Goal: Transaction & Acquisition: Purchase product/service

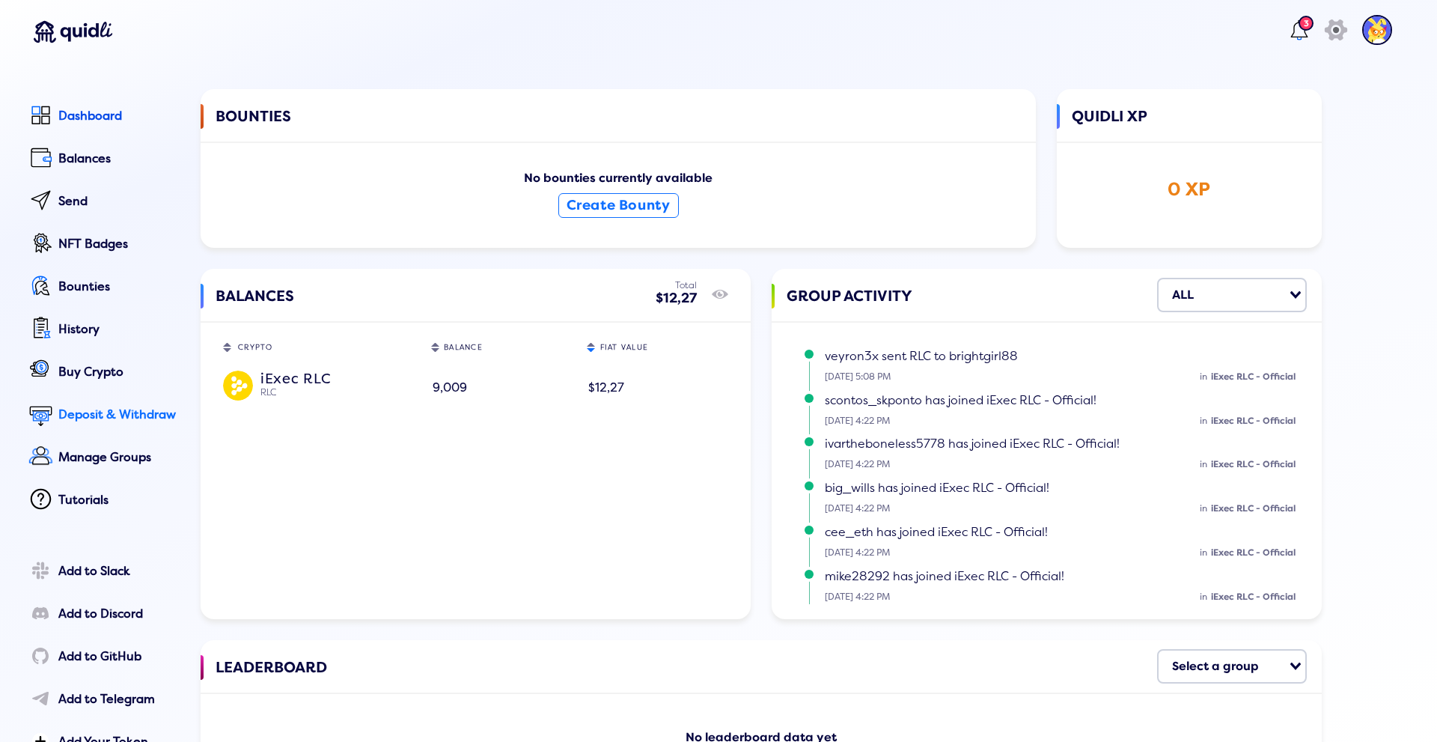
click at [105, 409] on div "Deposit & Withdraw" at bounding box center [118, 414] width 121 height 13
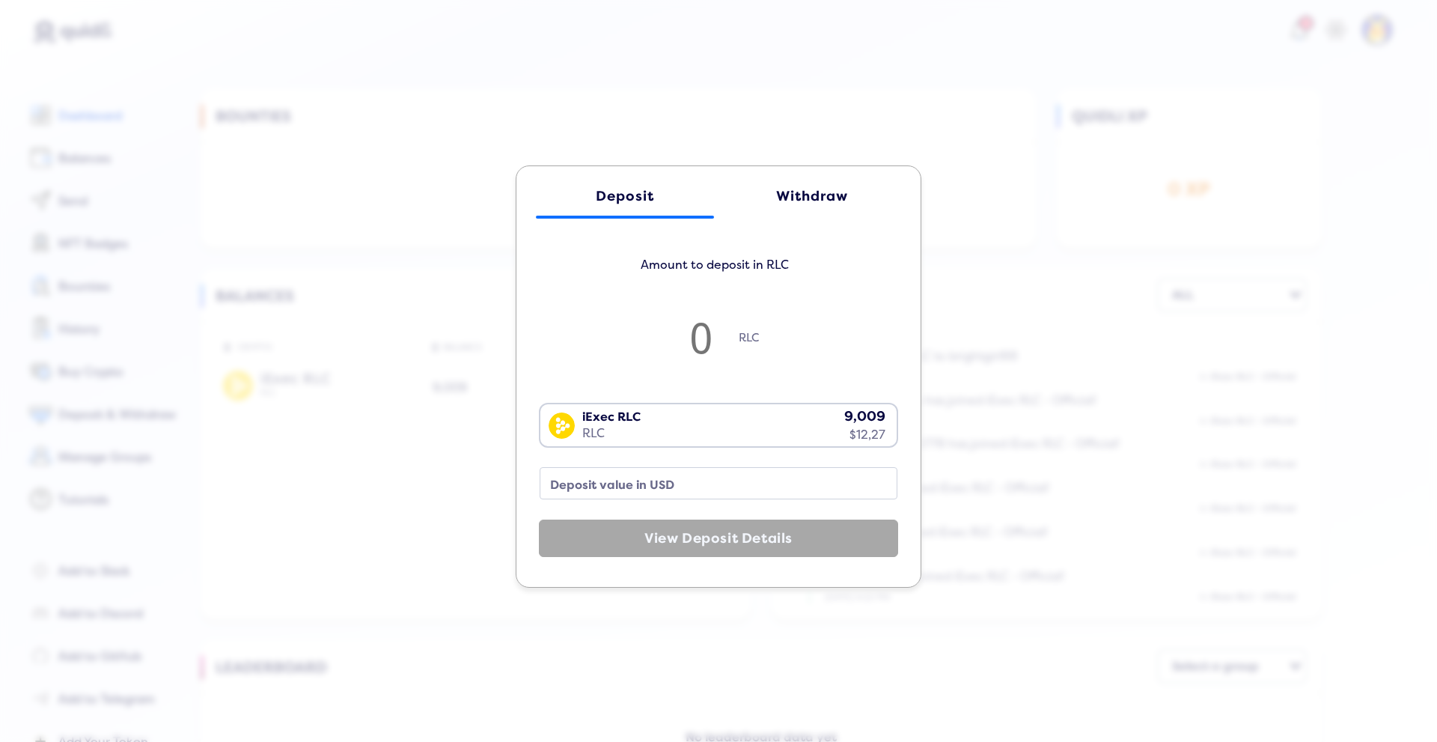
click at [795, 193] on div "Withdraw" at bounding box center [812, 197] width 148 height 16
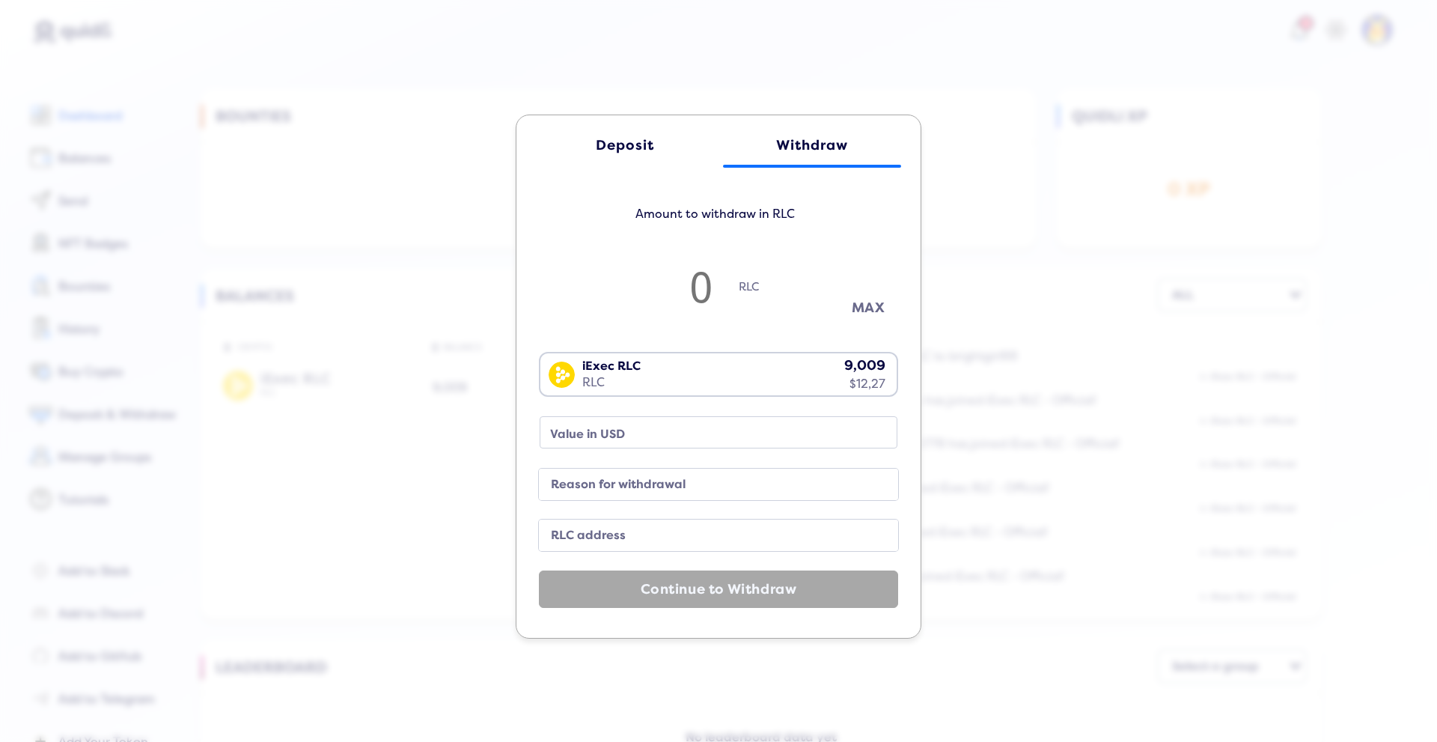
click at [865, 301] on button "MAX" at bounding box center [868, 308] width 75 height 25
type input "9"
type input "12.25"
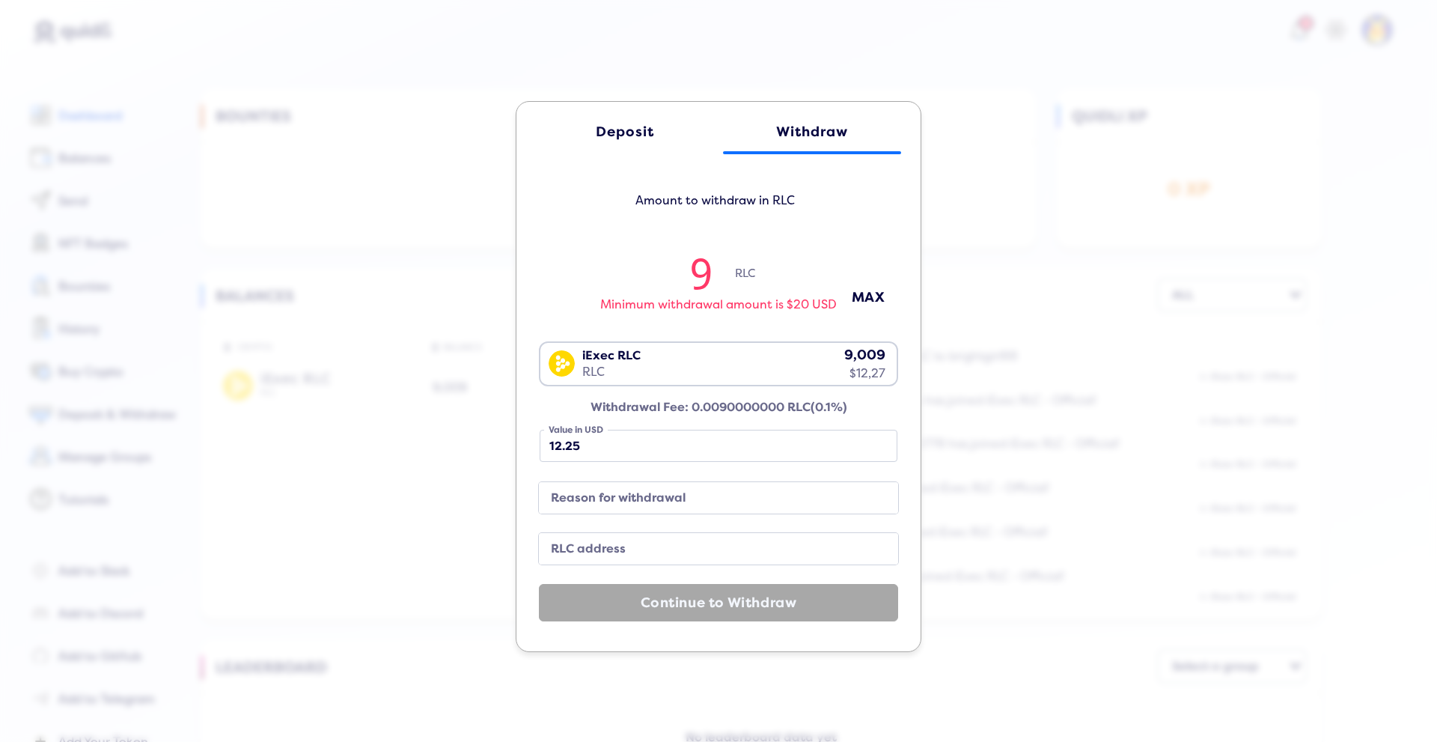
click at [617, 134] on div "Deposit" at bounding box center [625, 132] width 148 height 16
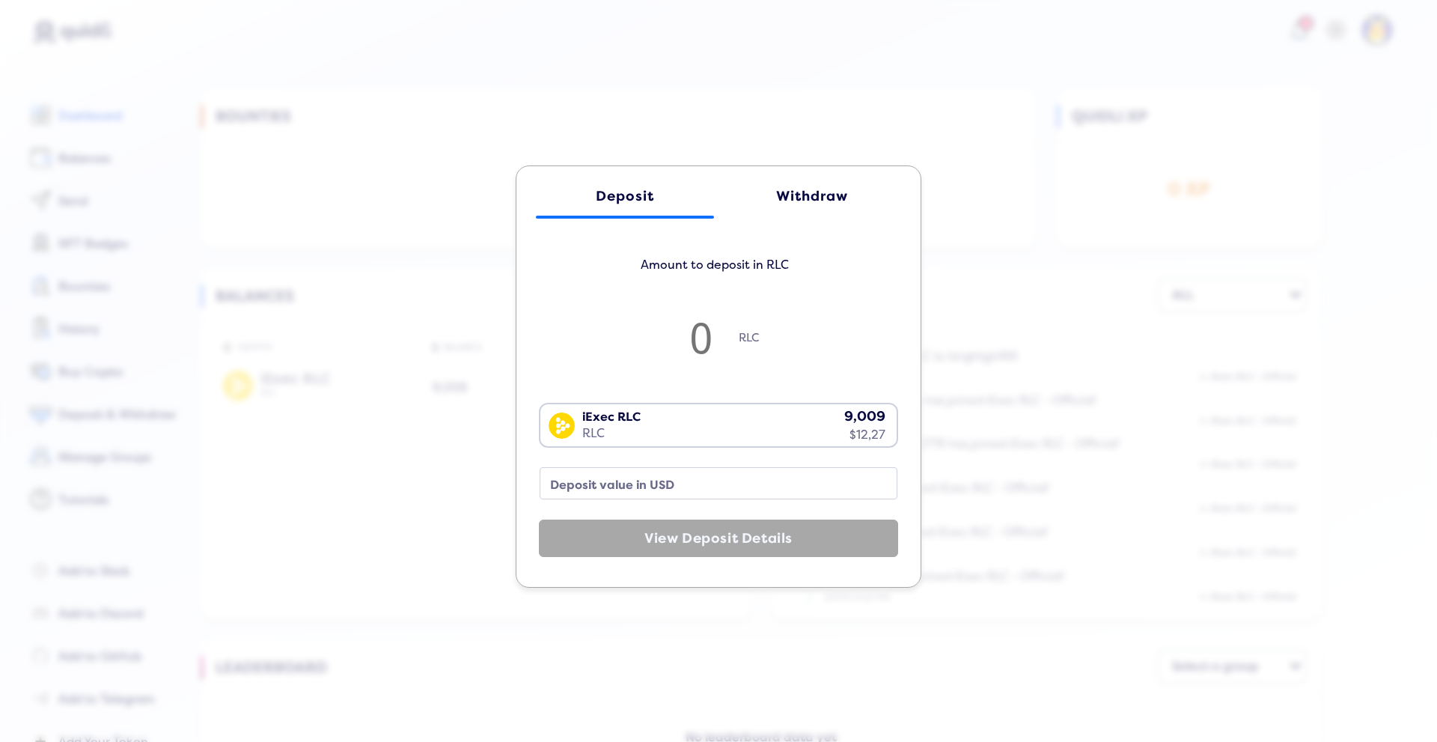
click at [679, 344] on input "number" at bounding box center [701, 336] width 75 height 49
type input "1"
type input "1.36"
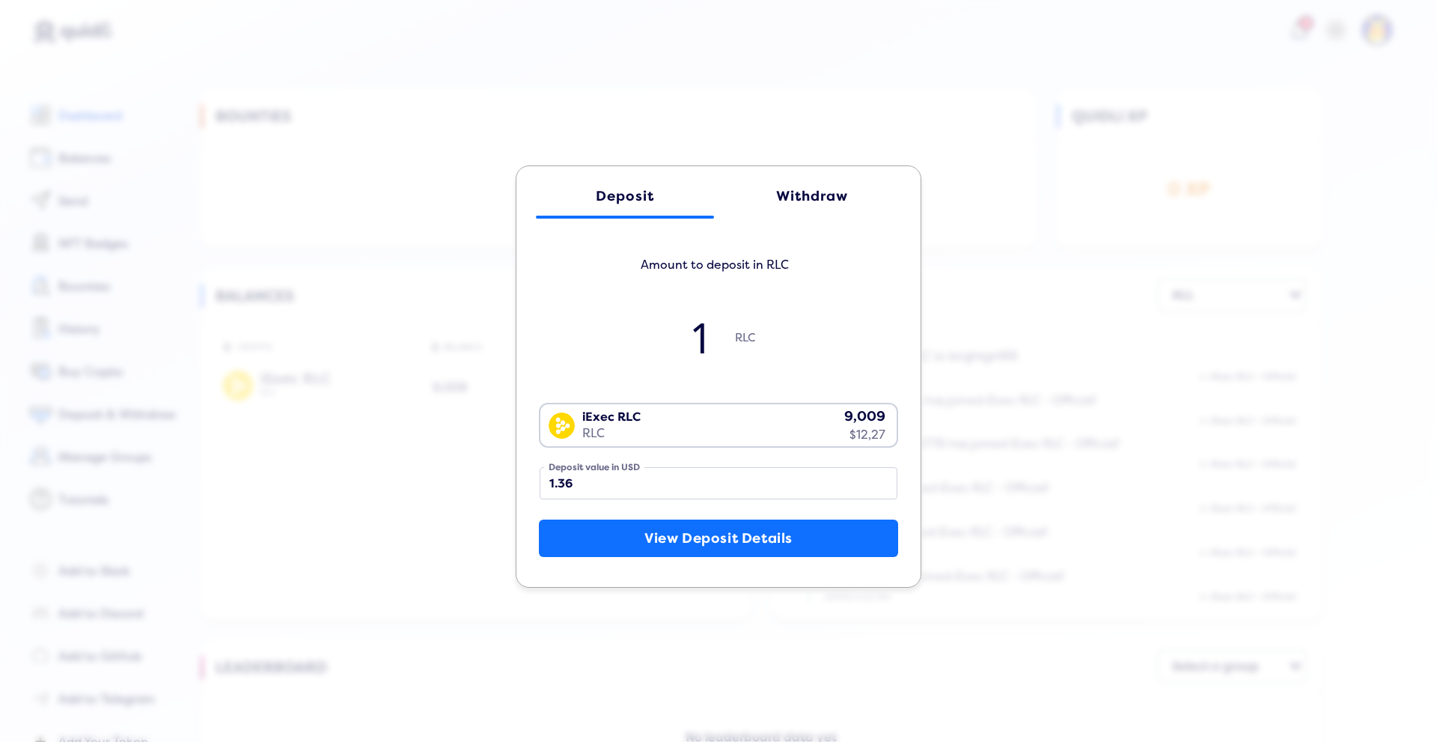
type input "10"
type input "13.62"
type input "1"
type input "1.36"
type input "11"
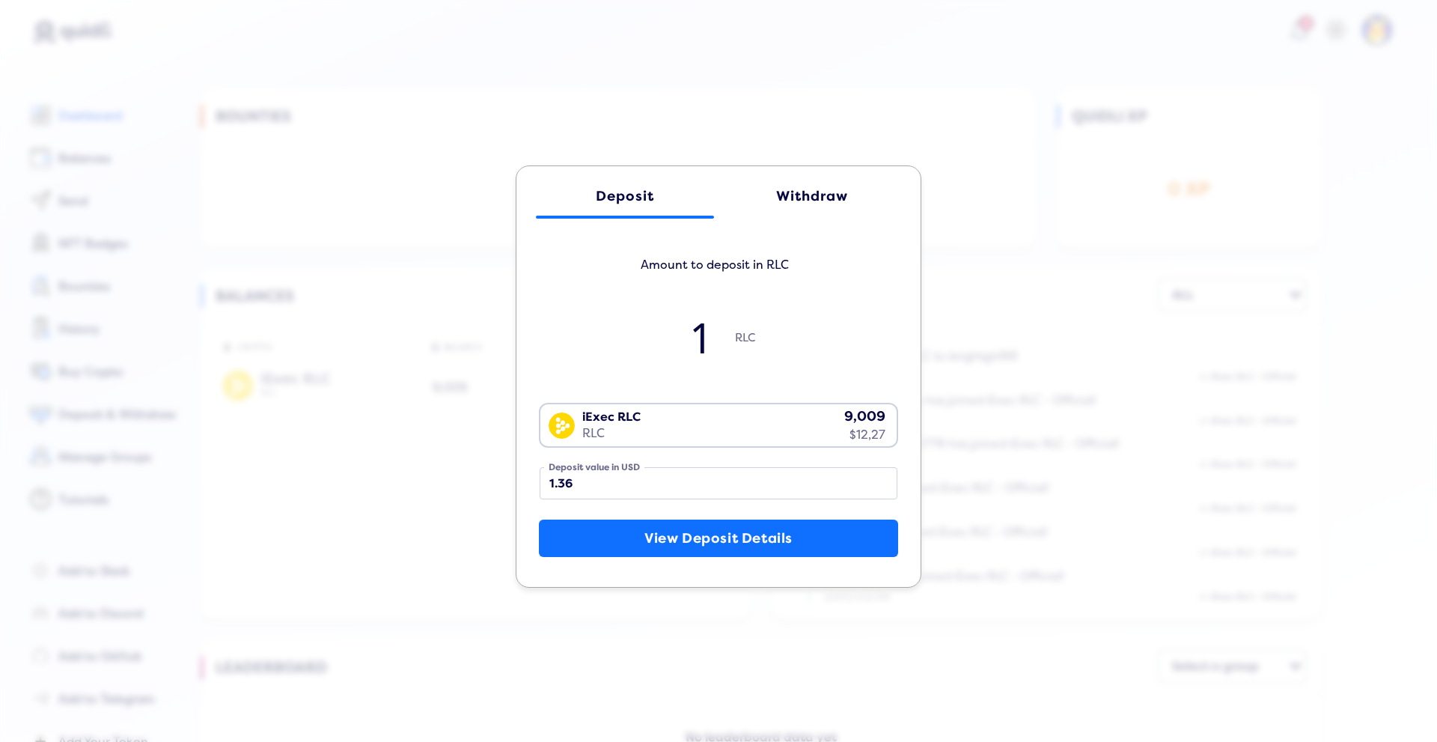
type input "14.98"
type input "1"
type input "1.36"
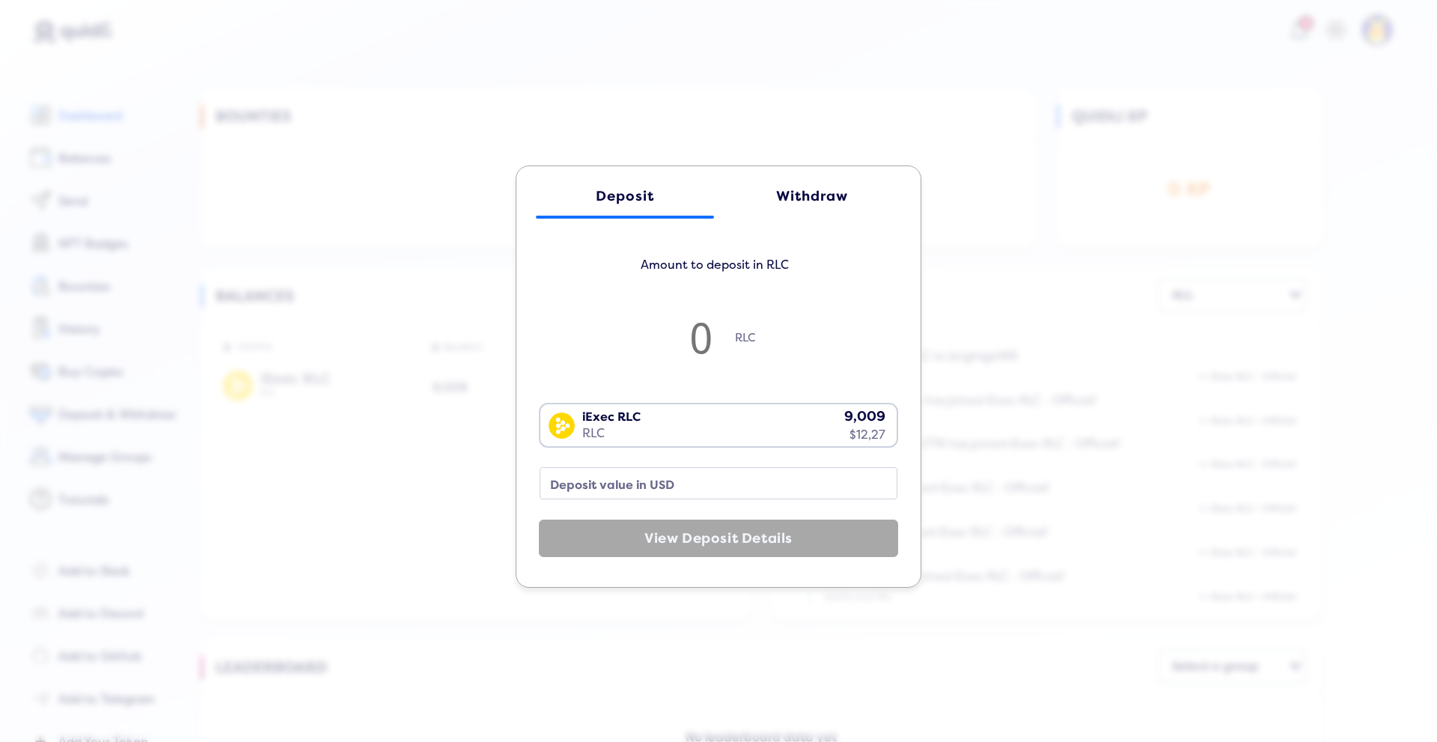
type input "9"
type input "12.25"
type input "8"
type input "10.89"
type input "9"
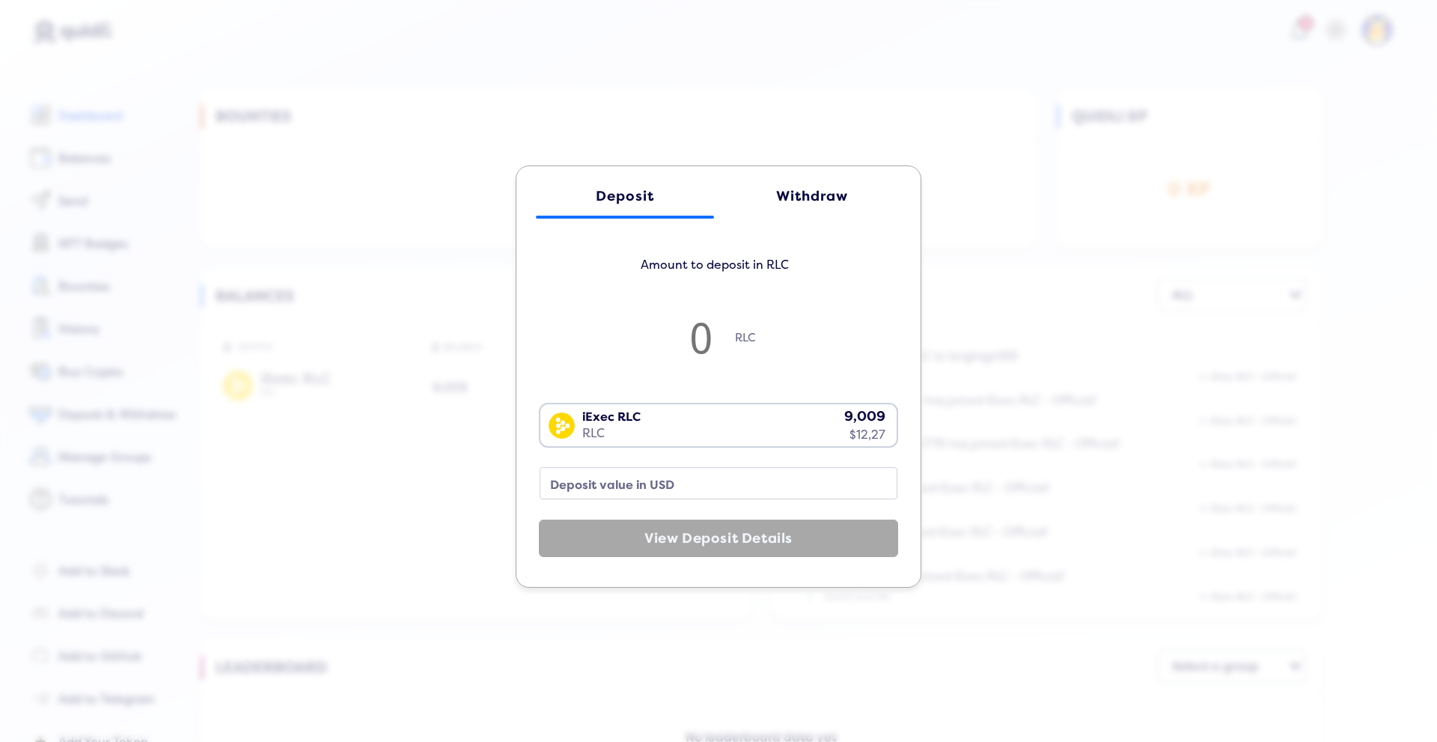
type input "12.25"
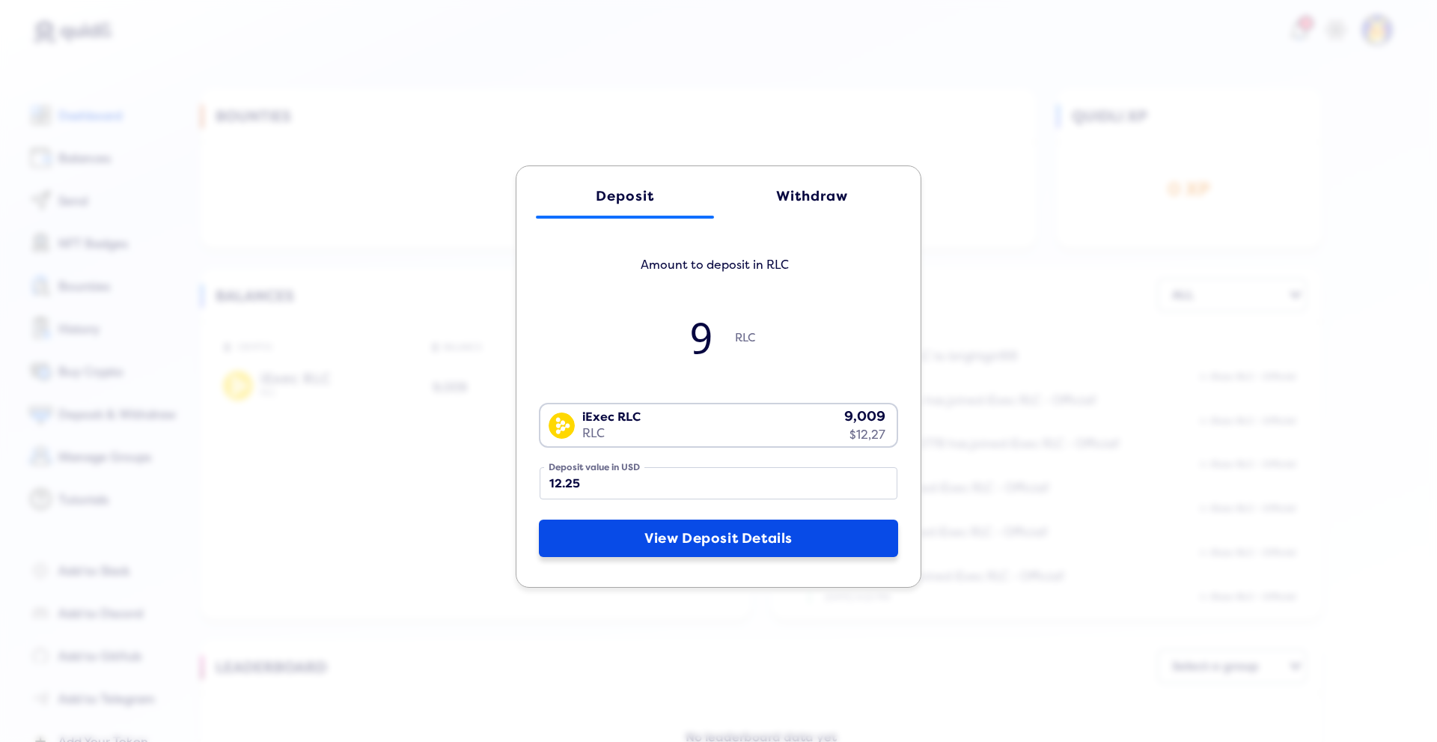
type input "9"
click at [681, 539] on button "View Deposit Details" at bounding box center [718, 537] width 359 height 37
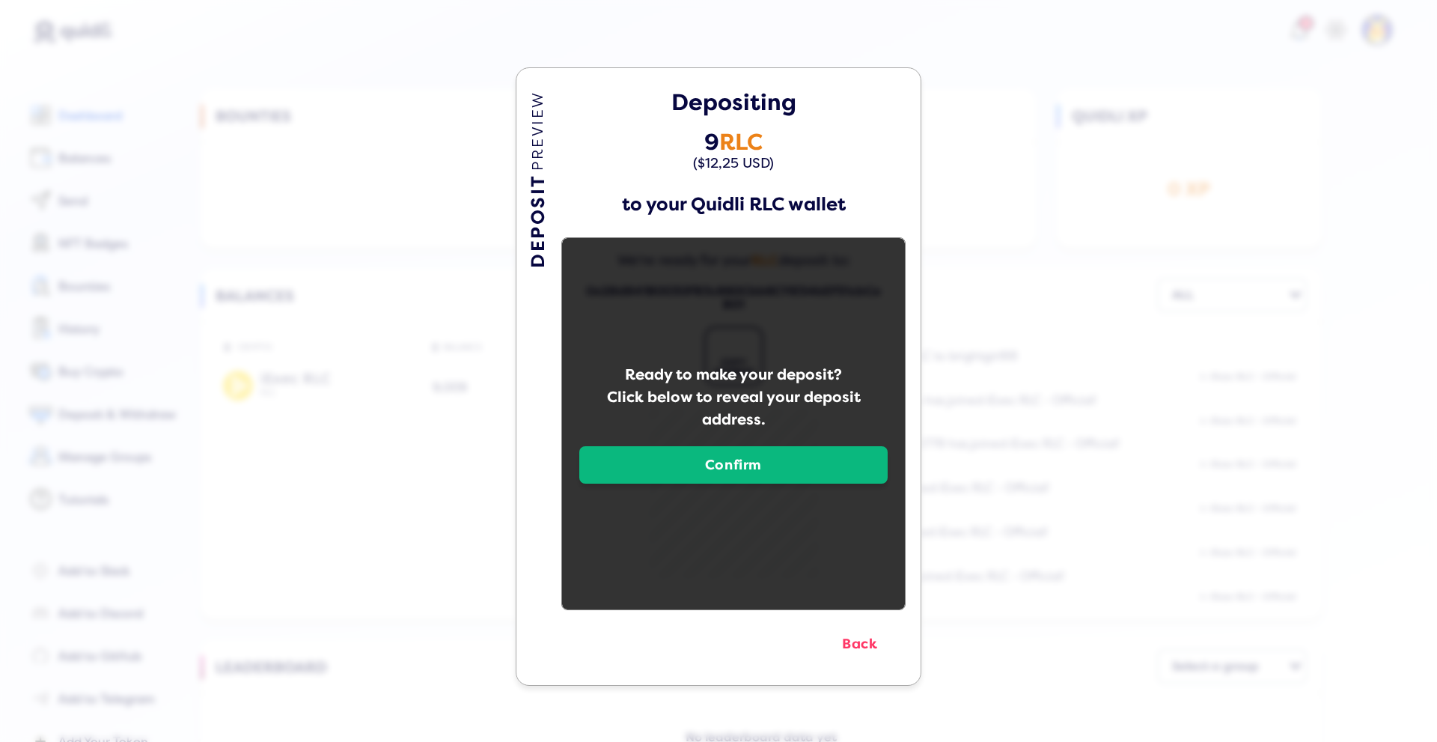
click at [701, 469] on button "Confirm" at bounding box center [733, 464] width 308 height 37
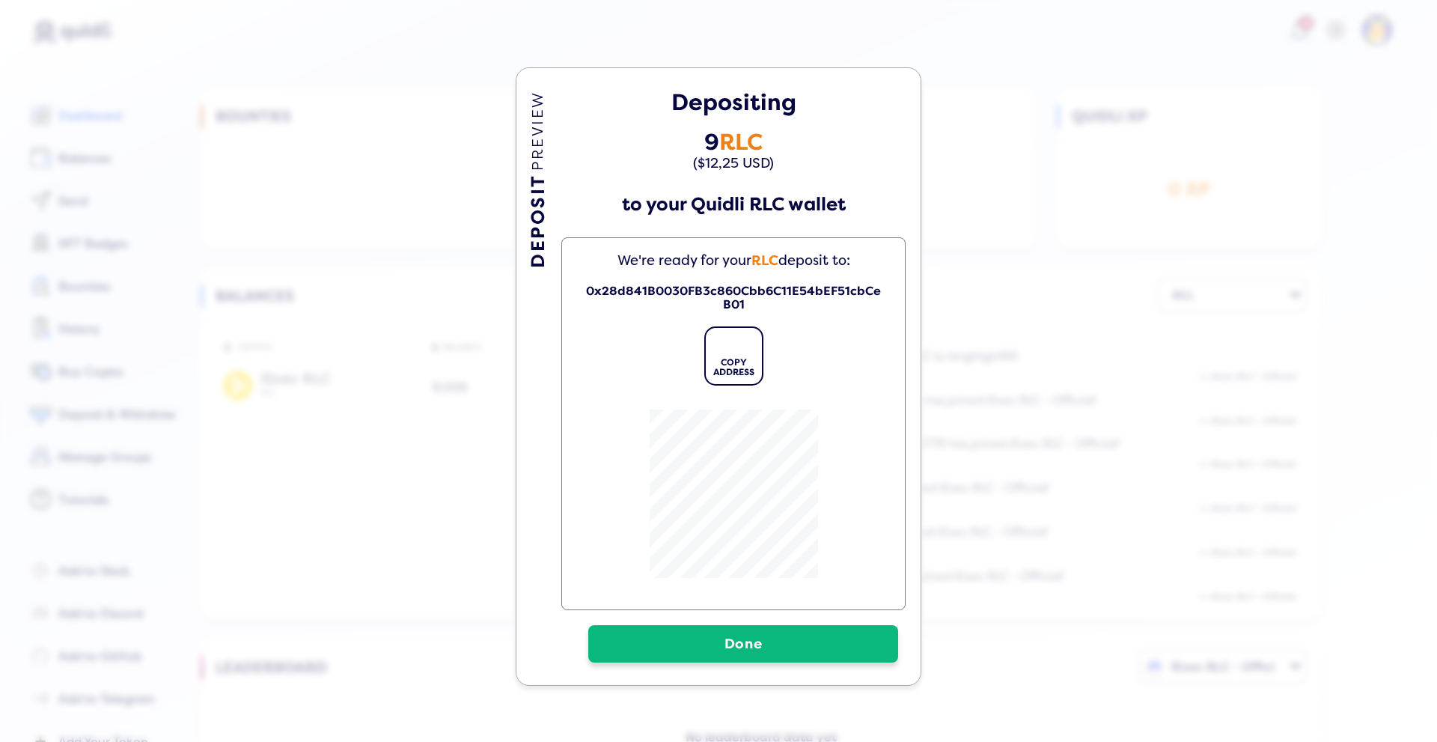
click at [697, 639] on button "Done" at bounding box center [743, 643] width 310 height 37
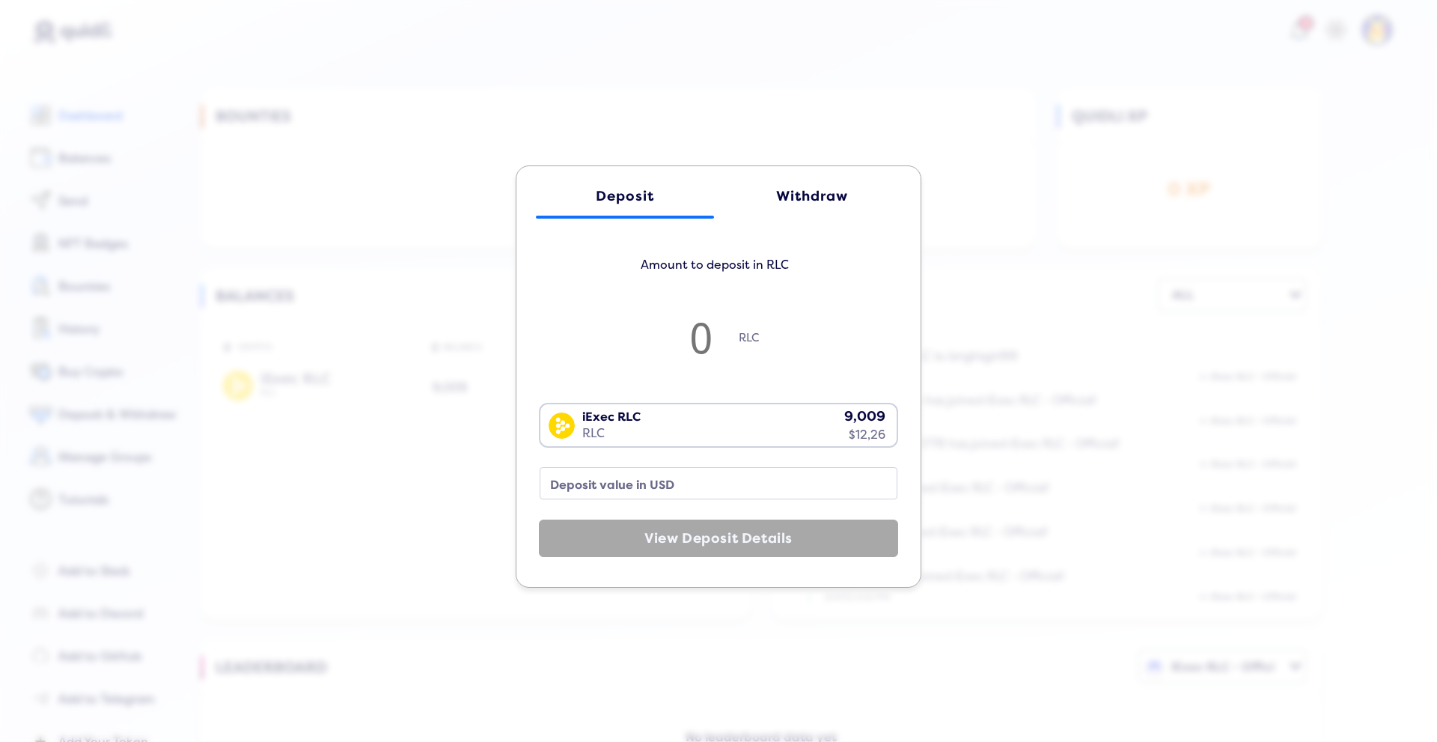
click at [821, 191] on div "Withdraw" at bounding box center [812, 197] width 148 height 16
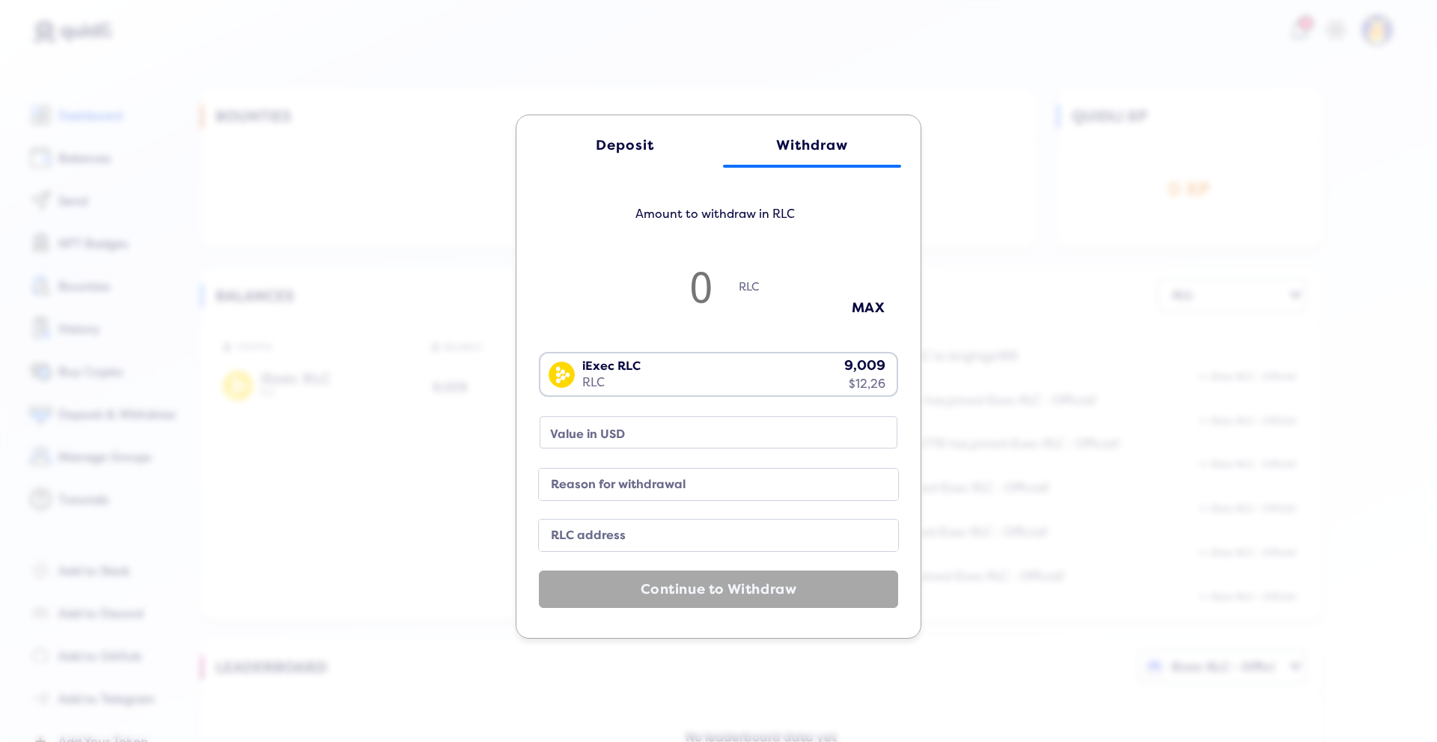
click at [629, 146] on div "Deposit" at bounding box center [625, 146] width 148 height 16
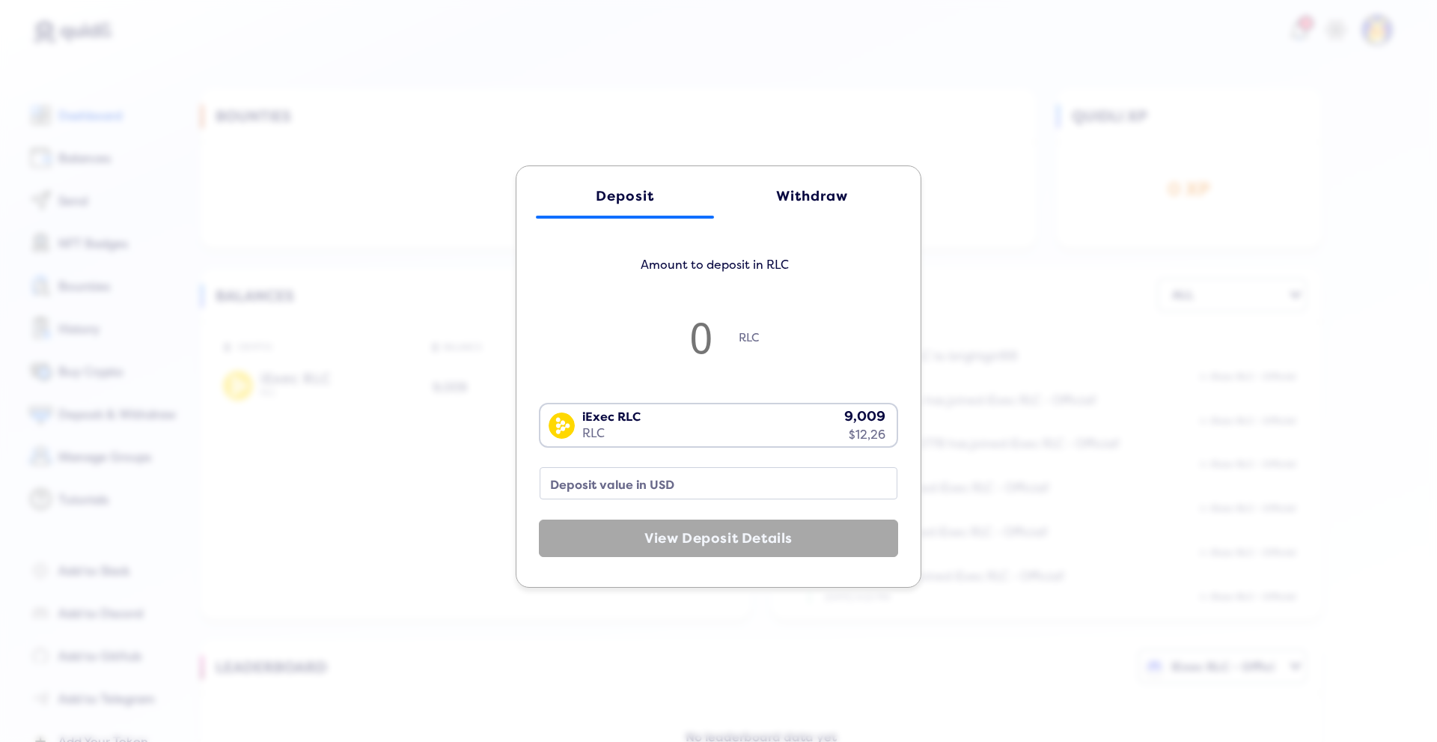
click at [593, 184] on link "Deposit" at bounding box center [625, 196] width 178 height 45
click at [599, 186] on link "Deposit" at bounding box center [625, 196] width 178 height 45
click at [822, 189] on div "Withdraw" at bounding box center [812, 197] width 148 height 16
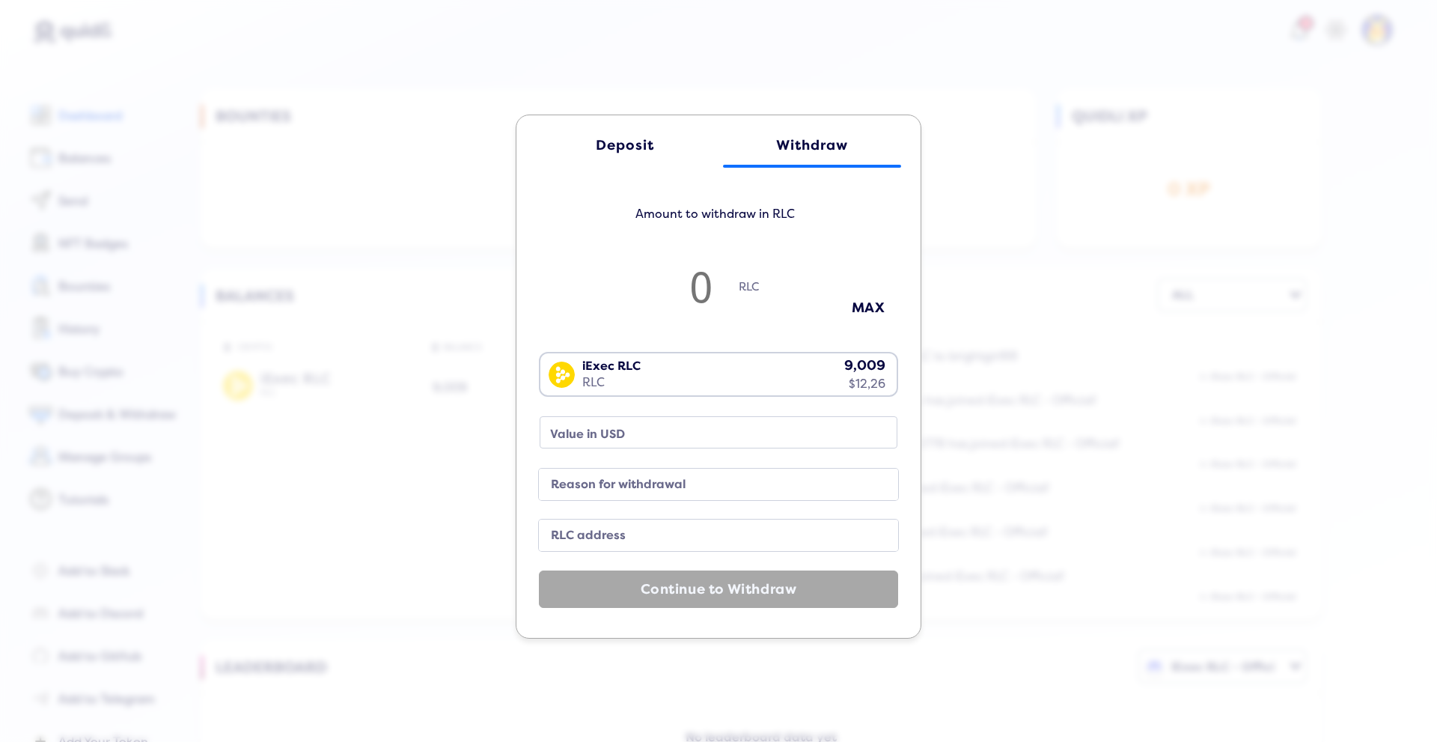
click at [623, 141] on div "Deposit" at bounding box center [625, 146] width 148 height 16
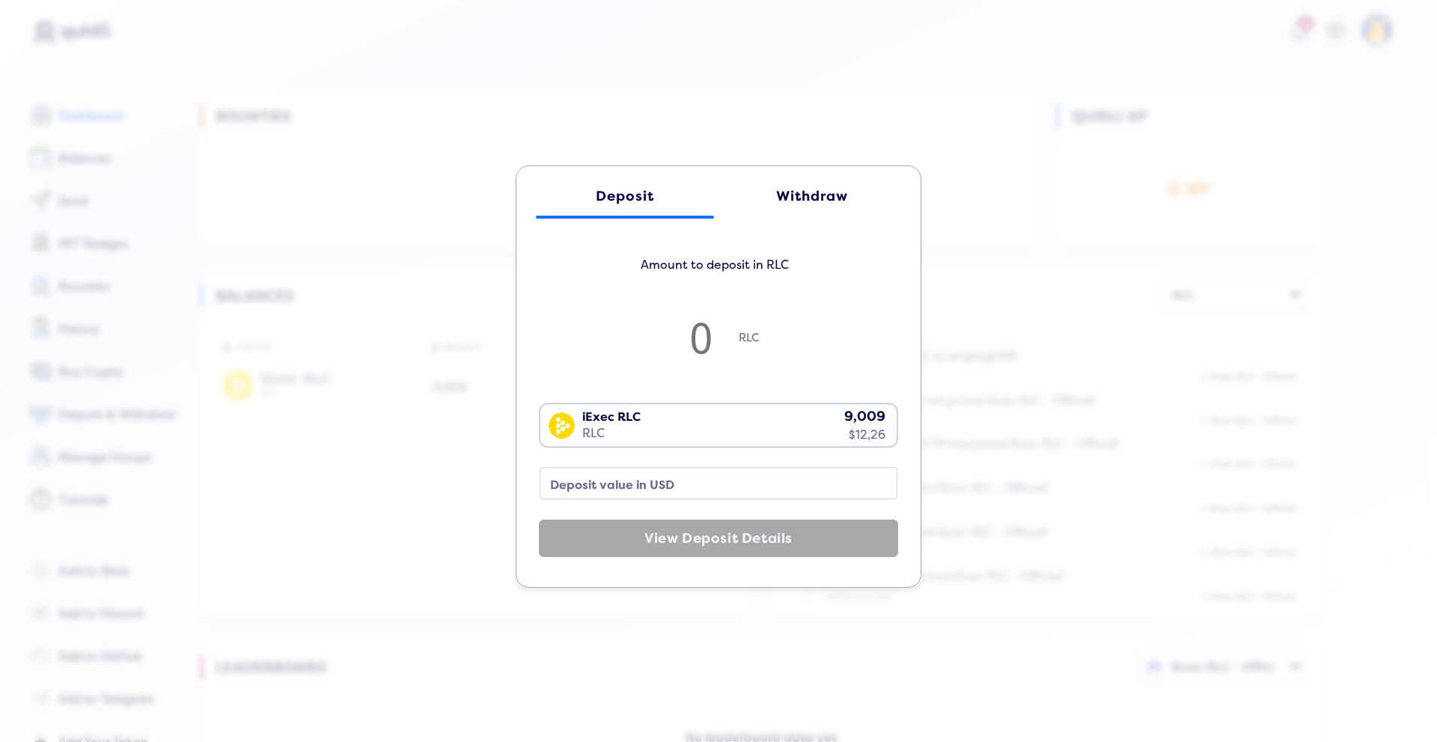
click at [397, 126] on div "Deposit Withdraw Amount to deposit in RLC RLC iExec RLC RLC 9,009 $12,26 Loadin…" at bounding box center [718, 371] width 1437 height 742
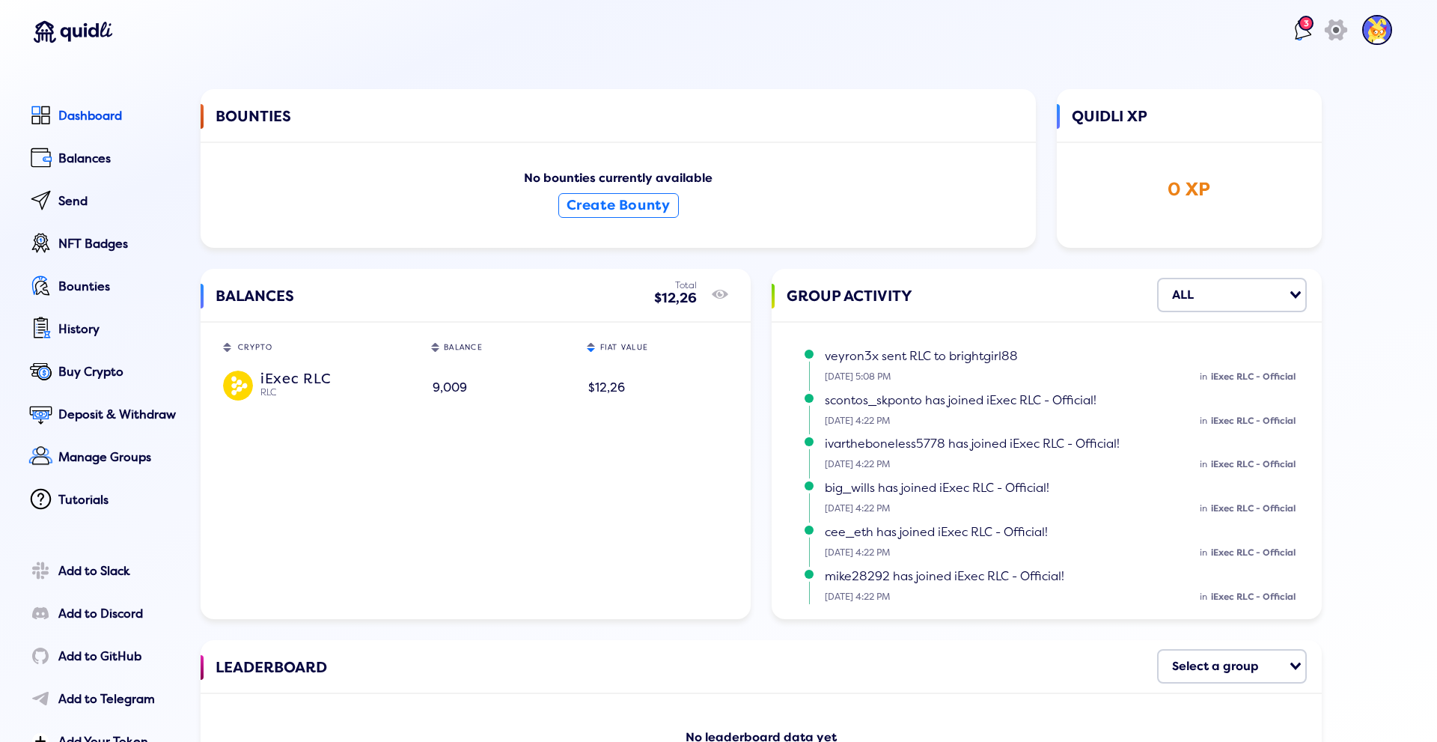
click at [1287, 28] on lord-icon at bounding box center [1299, 30] width 24 height 24
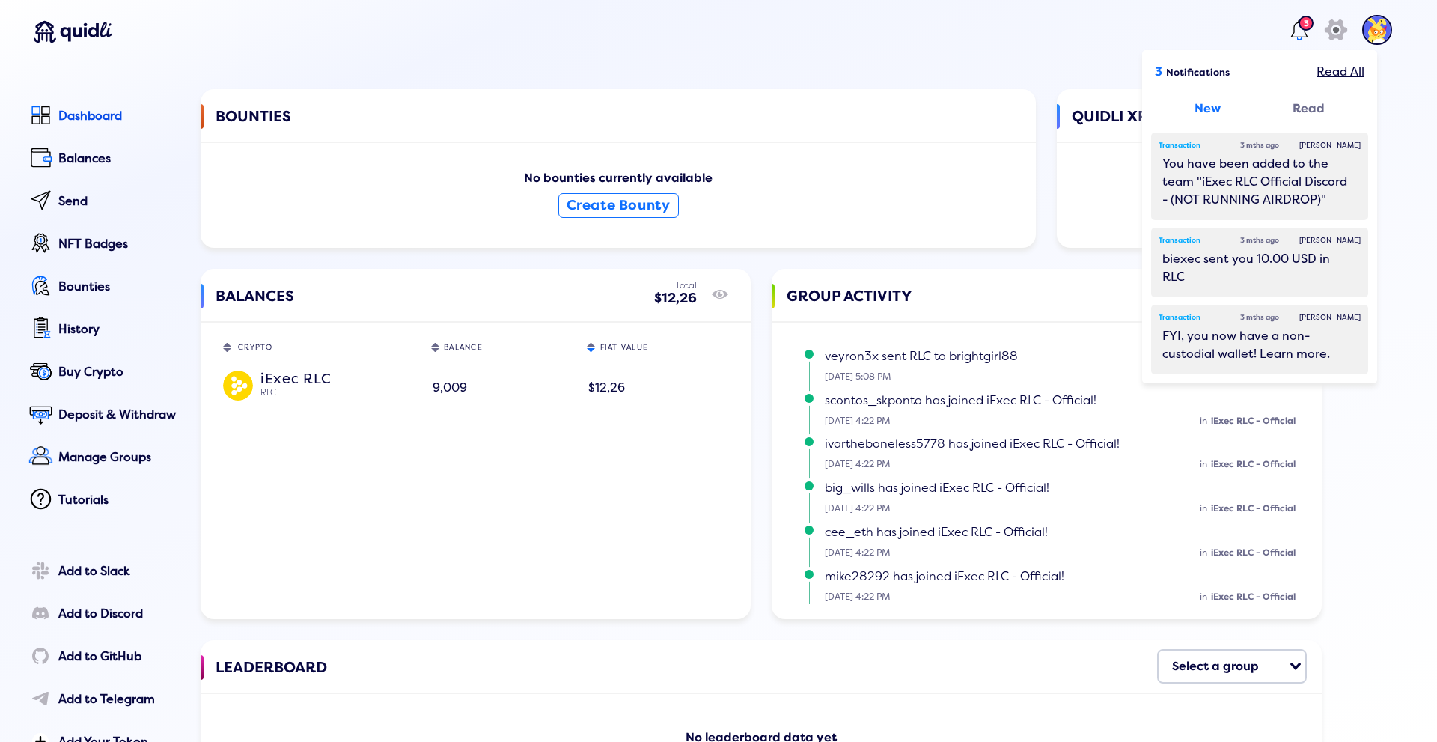
click at [809, 61] on header "3 3 Notifications Read All New Read Transaction 3 mths ago Mark Read You have b…" at bounding box center [711, 33] width 1392 height 67
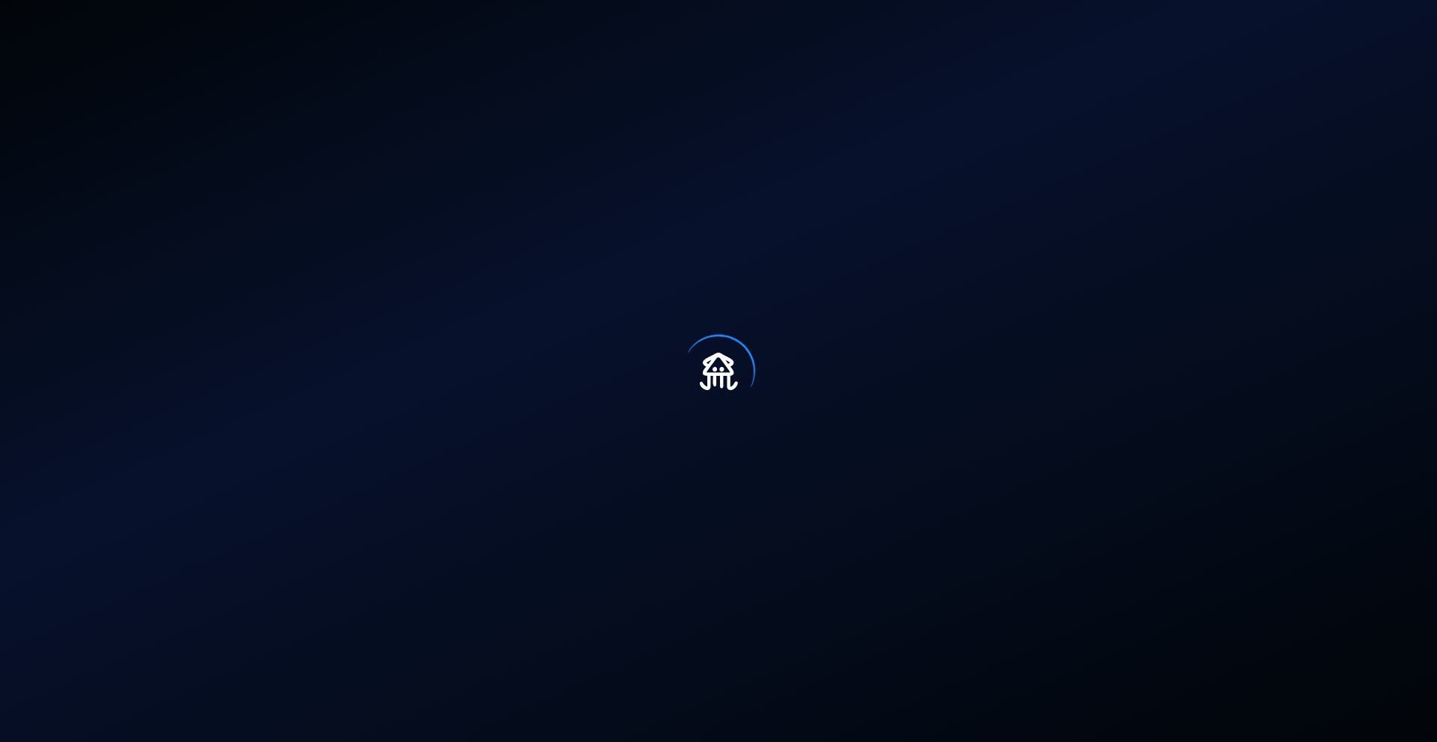
click at [1016, 229] on div at bounding box center [718, 371] width 1437 height 742
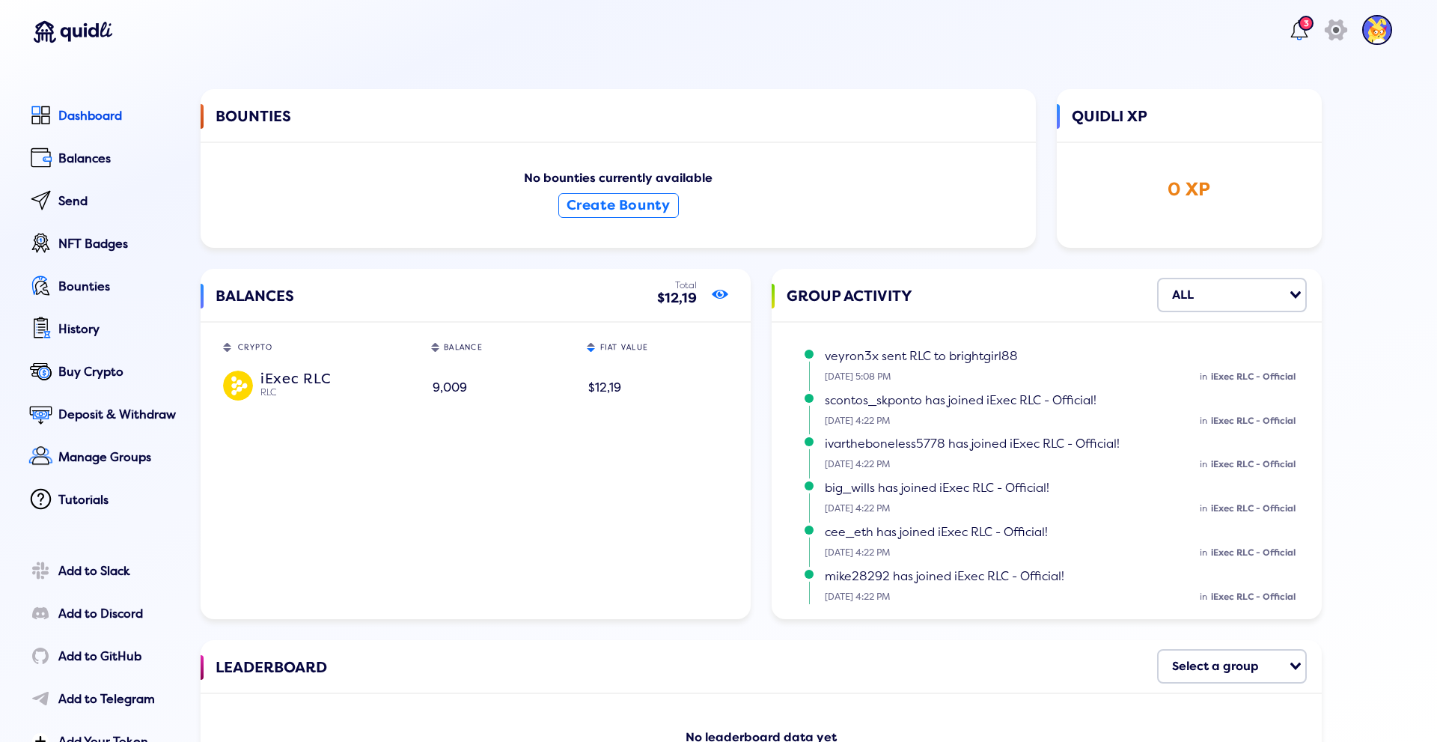
click at [715, 303] on icon "show/hide" at bounding box center [720, 294] width 16 height 21
click at [717, 301] on icon "show/hide" at bounding box center [720, 294] width 16 height 21
click at [587, 486] on div "BALANCES Total $12,19 show/hide CRYPTO Sort table by CRYPTO in descending order…" at bounding box center [476, 444] width 550 height 350
click at [1298, 31] on div "3" at bounding box center [1305, 23] width 15 height 15
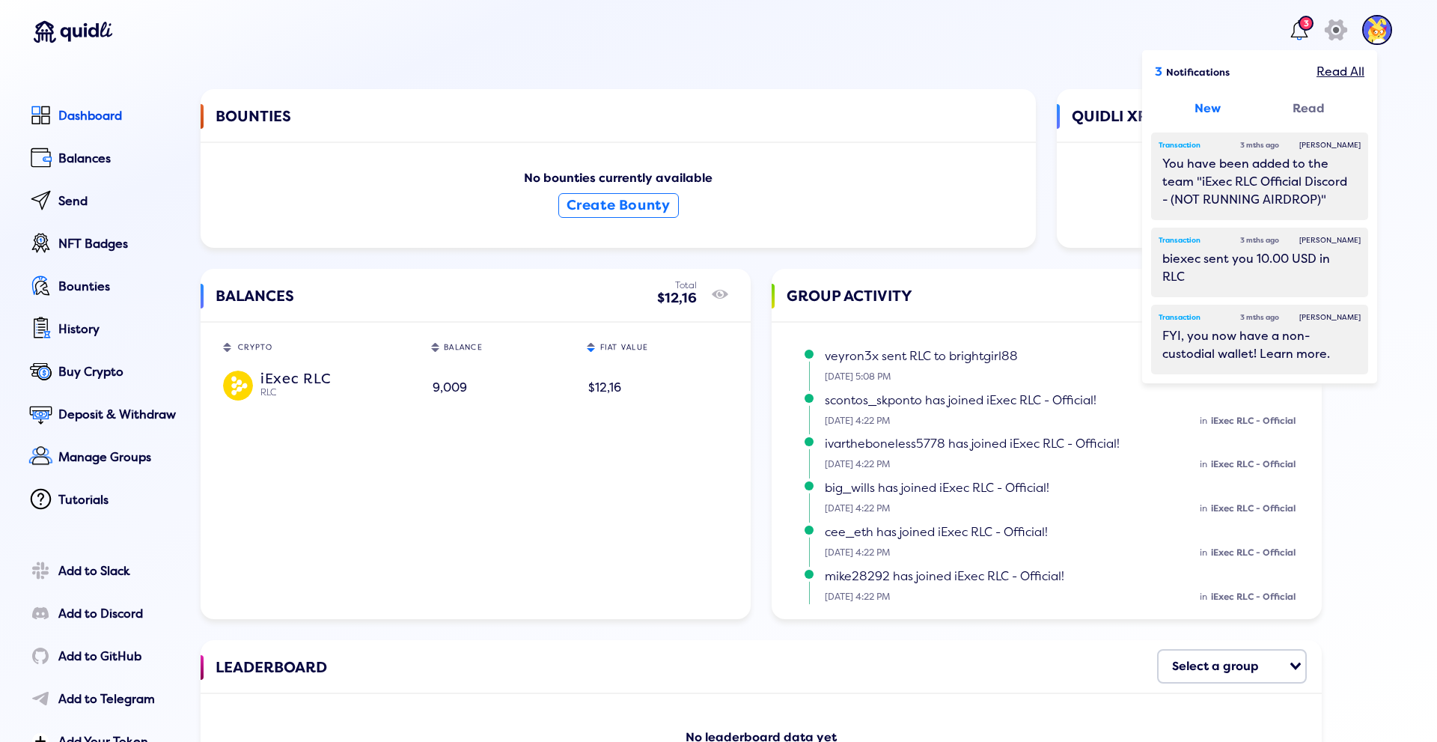
click at [934, 50] on header "3 3 Notifications Read All New Read Transaction 3 mths ago Mark Read You have b…" at bounding box center [711, 33] width 1392 height 67
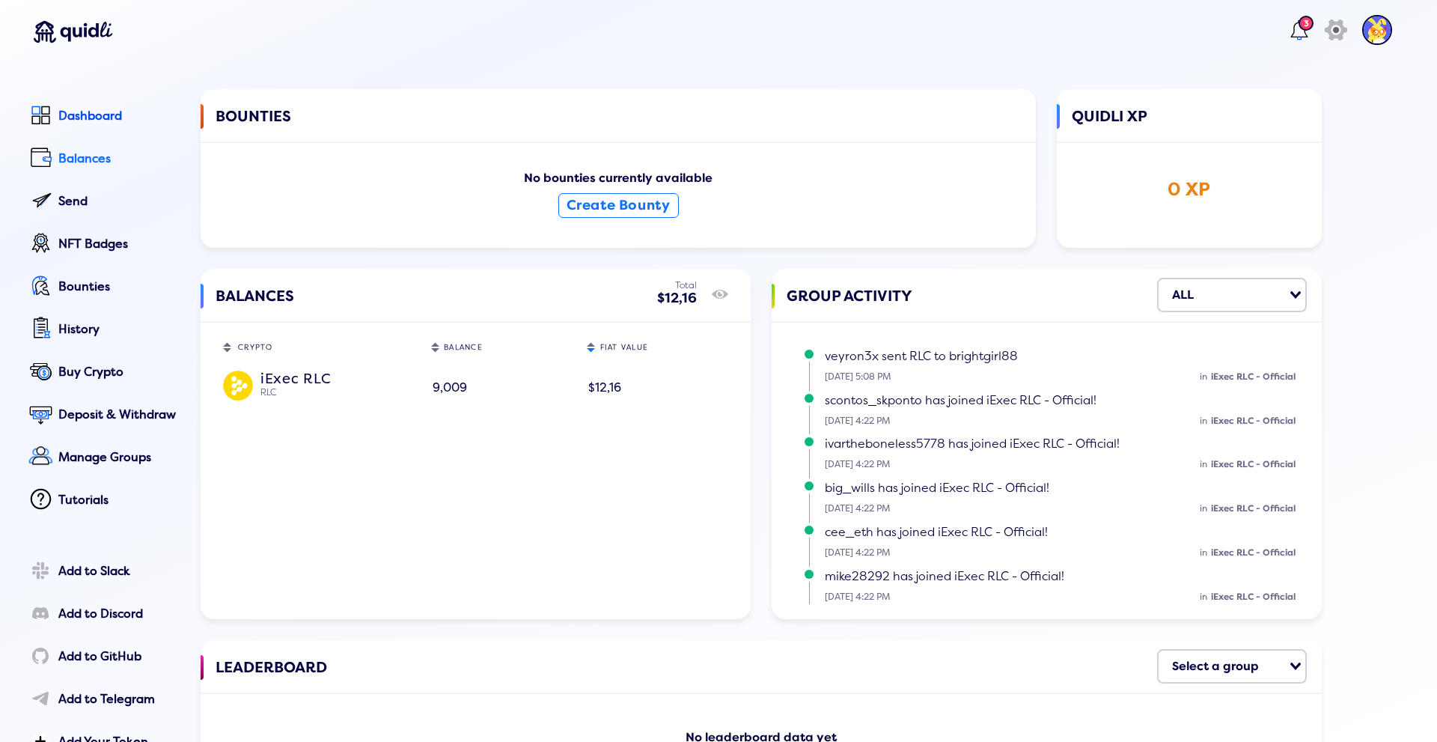
click at [55, 159] on div at bounding box center [40, 157] width 31 height 28
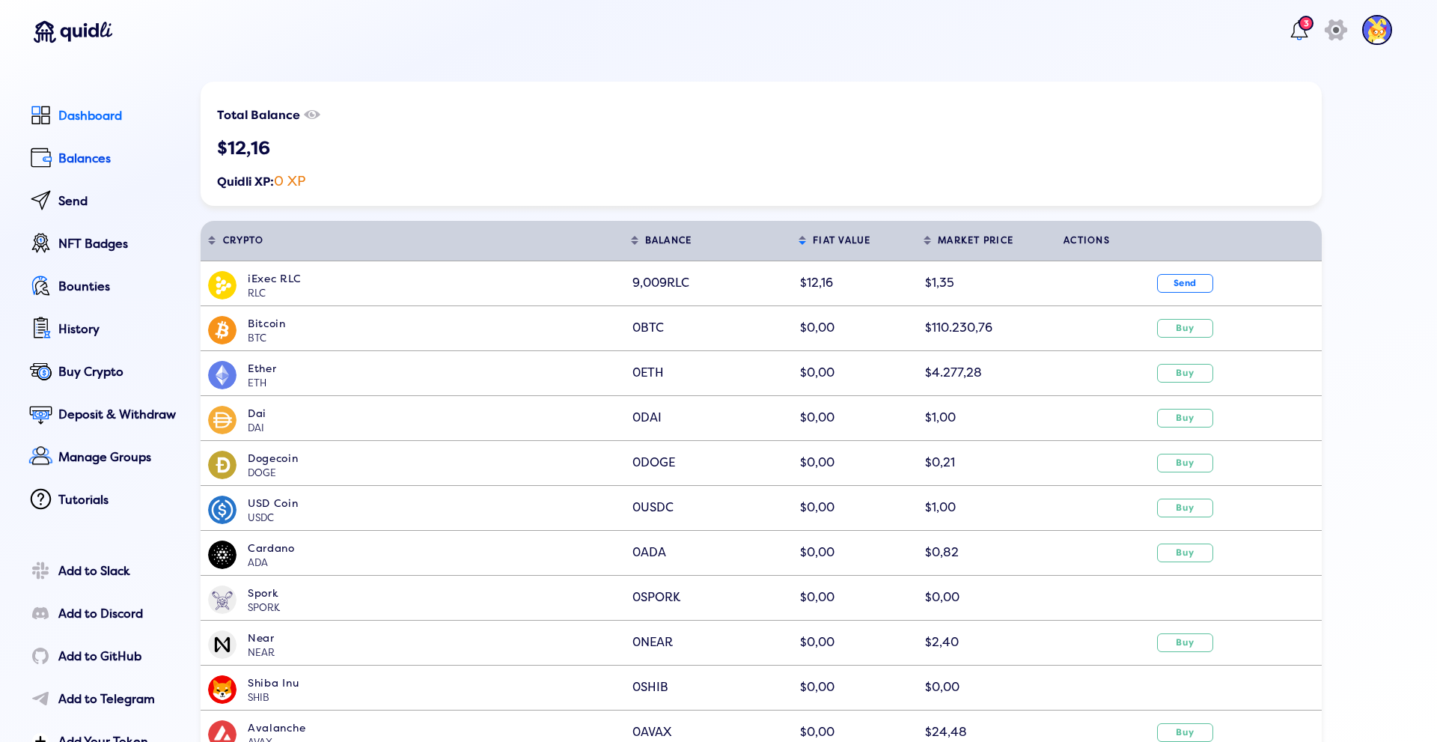
click at [70, 120] on div "Dashboard" at bounding box center [118, 115] width 121 height 13
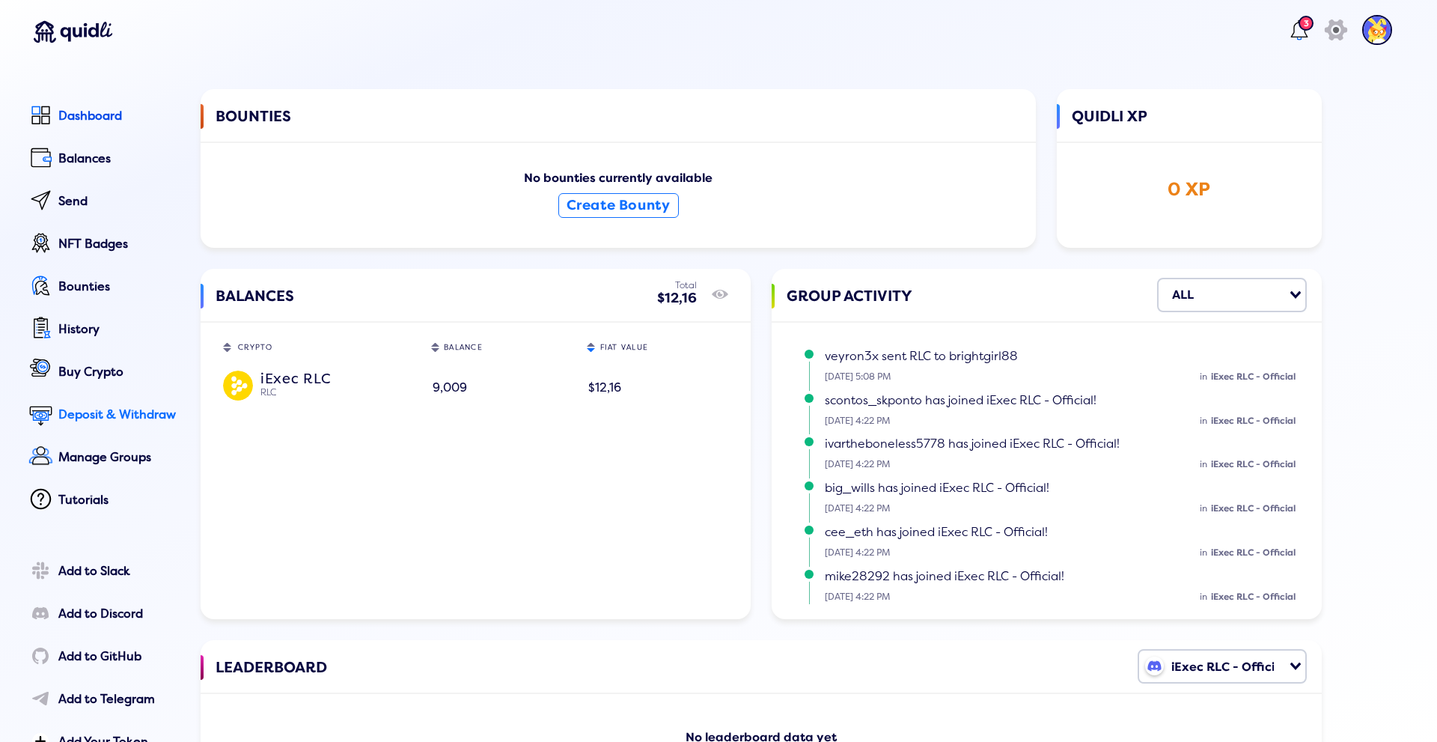
click at [108, 420] on div "Deposit & Withdraw" at bounding box center [118, 414] width 121 height 13
click at [549, 115] on div "Deposit Withdraw Amount to deposit in RLC RLC iExec RLC RLC 9,009 $12,16 Loadin…" at bounding box center [718, 362] width 1437 height 742
click at [109, 410] on div "Deposit & Withdraw" at bounding box center [118, 414] width 121 height 13
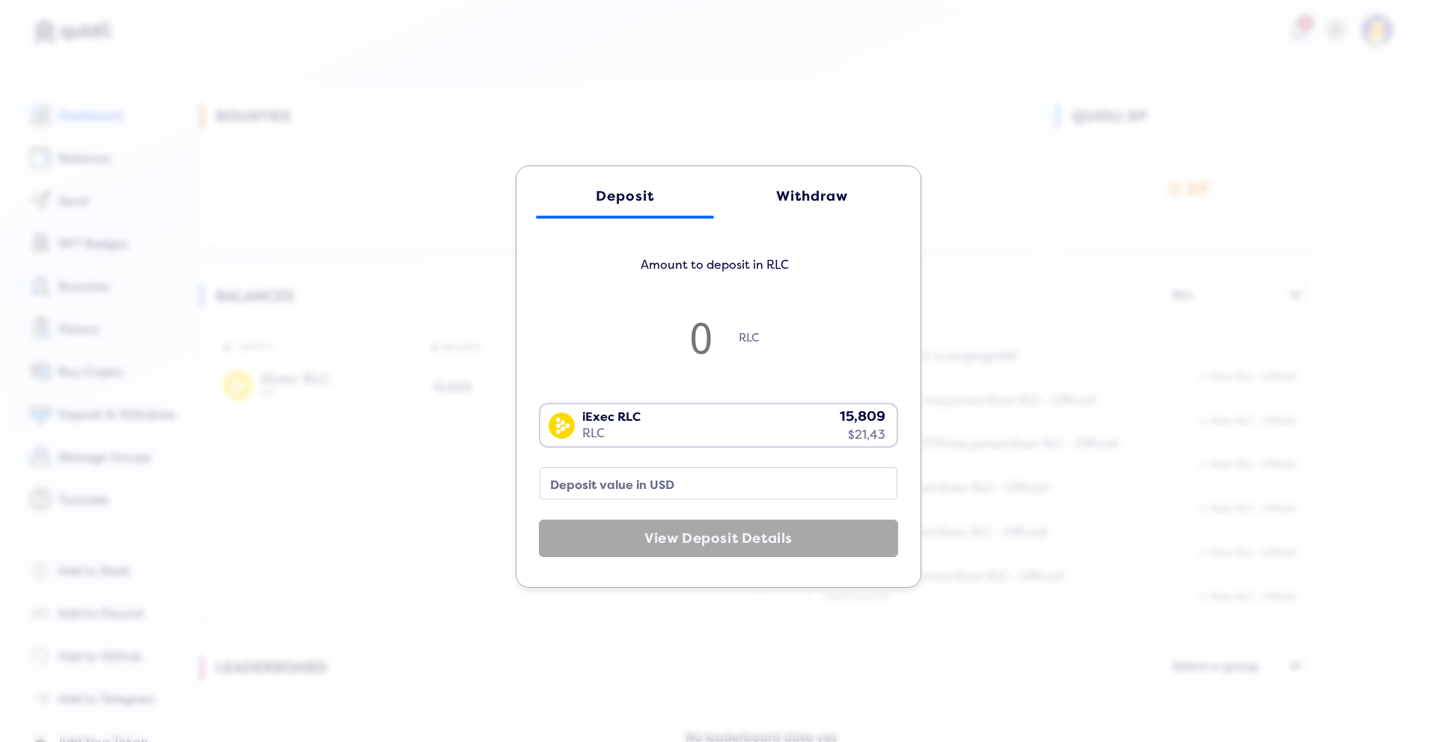
click at [790, 201] on div "Withdraw" at bounding box center [812, 197] width 148 height 16
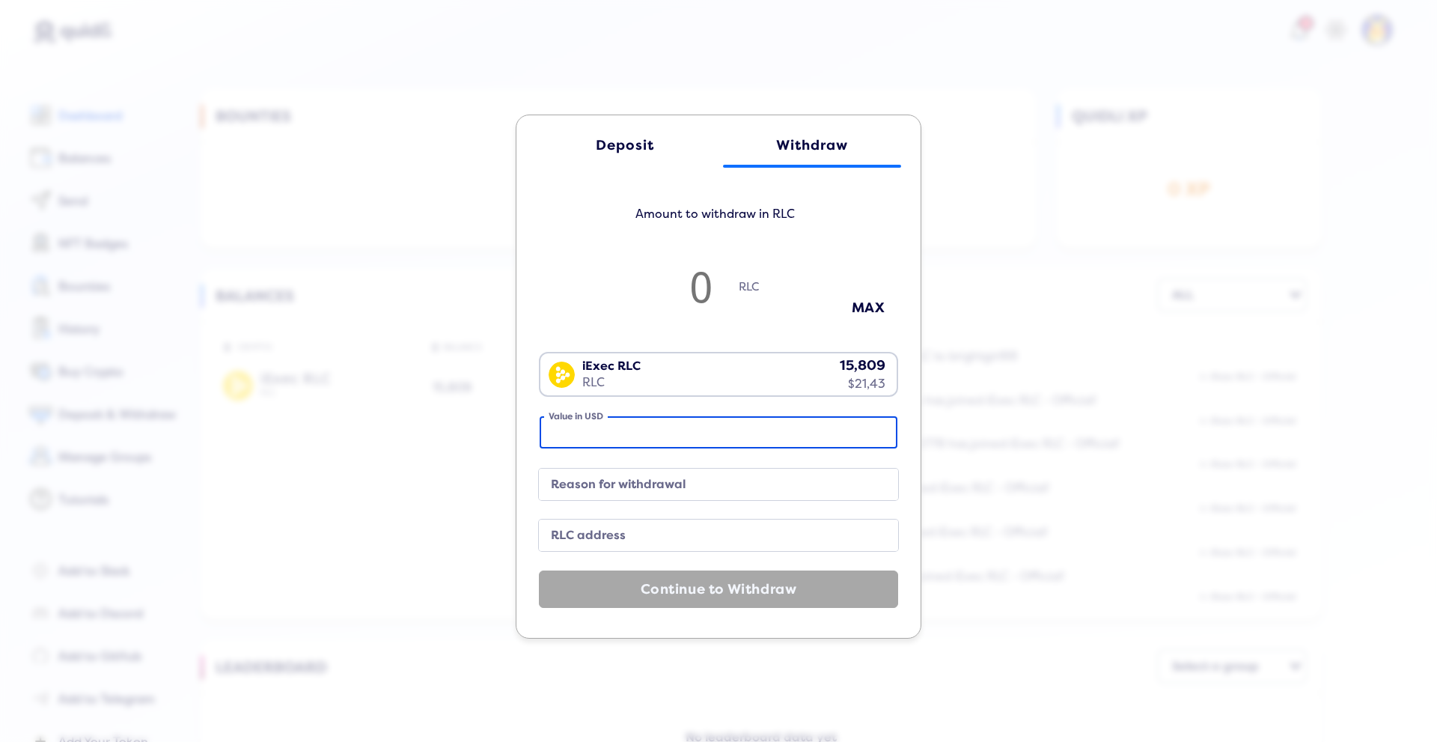
click at [601, 430] on input "Value in USD" at bounding box center [719, 432] width 358 height 32
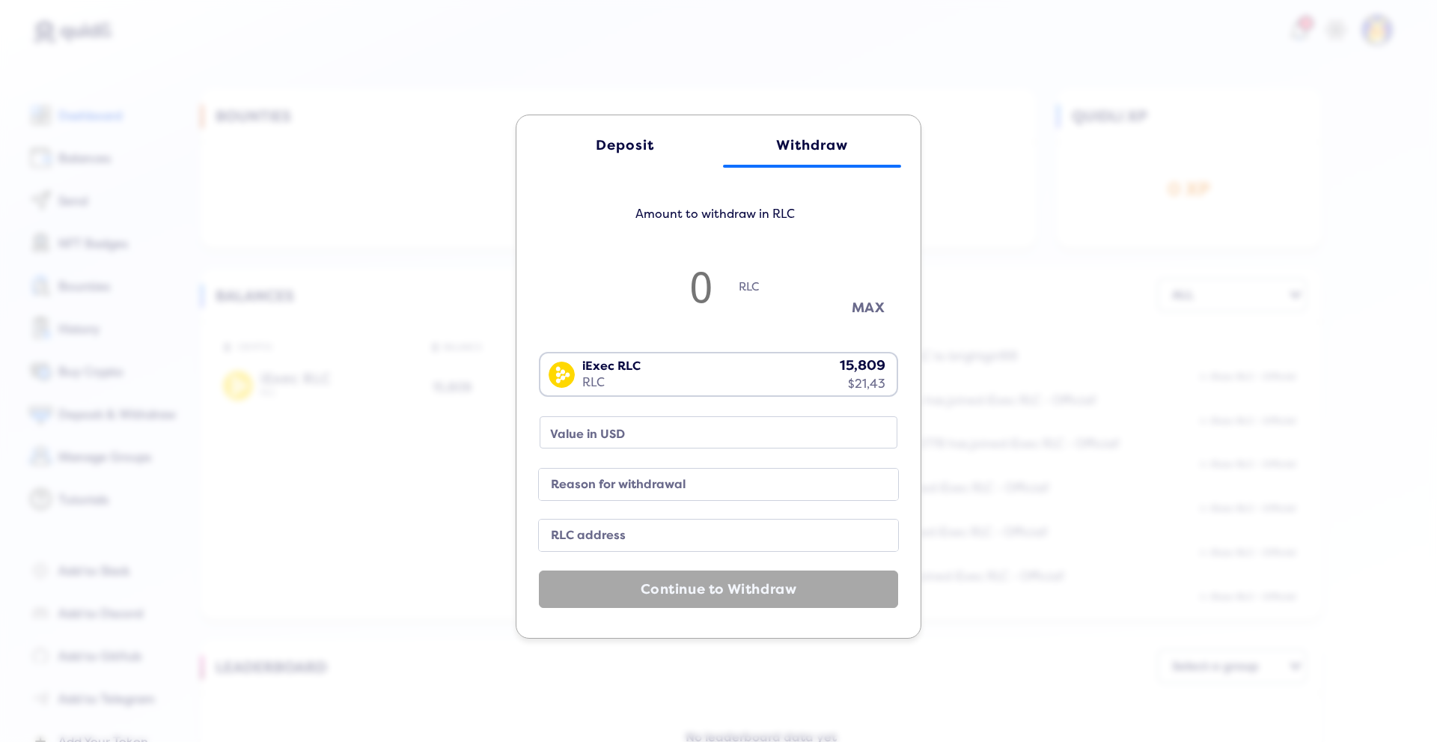
click at [860, 302] on button "MAX" at bounding box center [868, 308] width 75 height 25
type input "15.793199999999999"
type input "21.4"
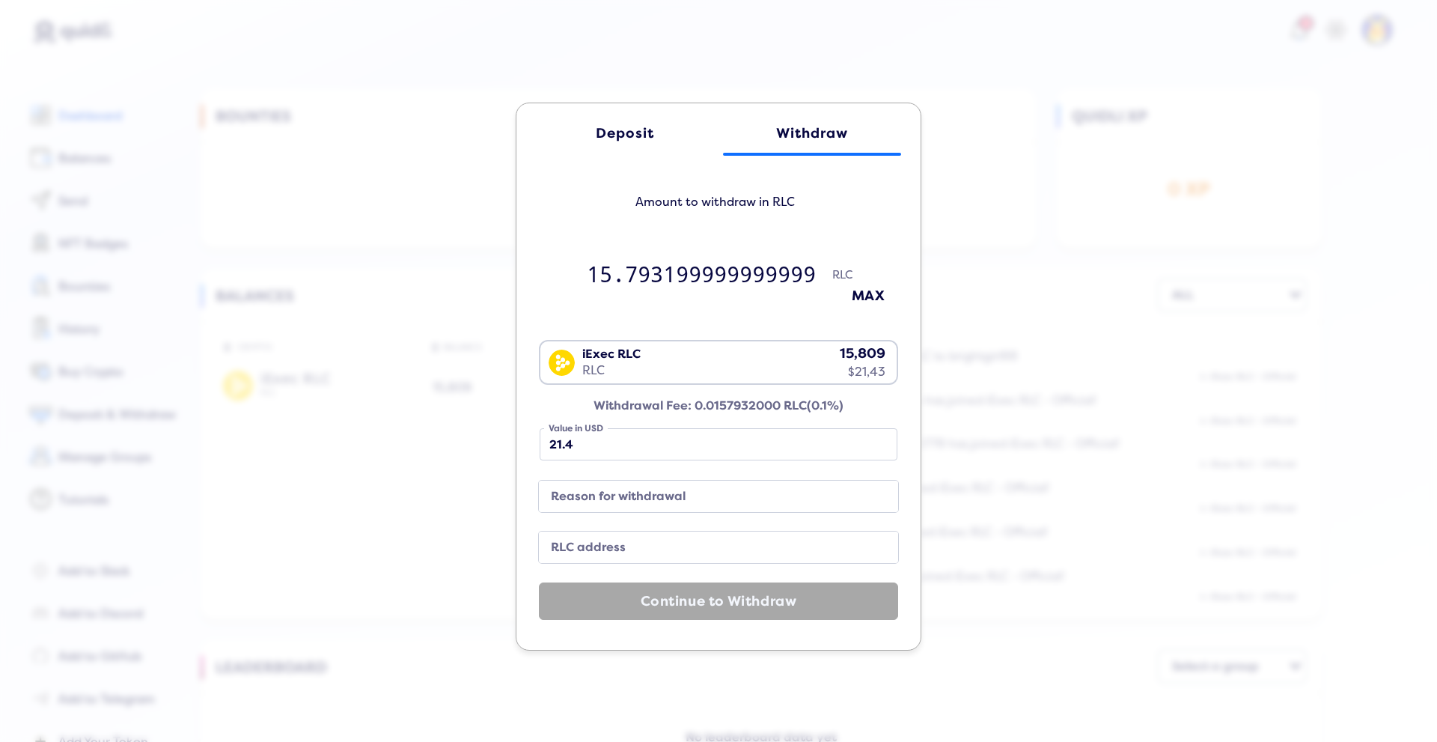
click at [582, 498] on label "Reason for withdrawal" at bounding box center [706, 496] width 323 height 20
click at [582, 498] on input "Reason for withdrawal" at bounding box center [718, 495] width 359 height 31
paste input "0x7915a33ecbaad167ffcd2fa829670aeaf62f1537"
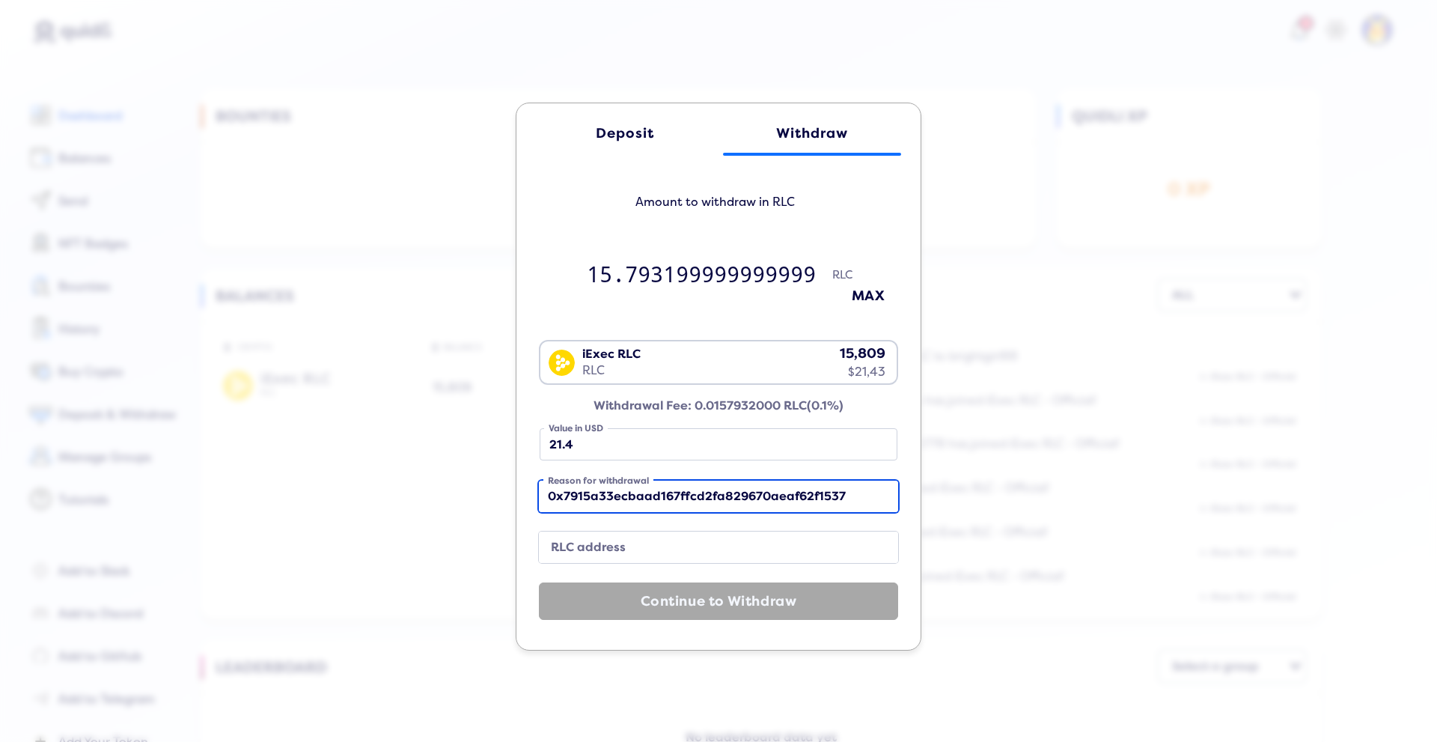
type input "0x7915a33ecbaad167ffcd2fa829670aeaf62f1537"
click at [622, 542] on label "RLC address" at bounding box center [706, 547] width 323 height 20
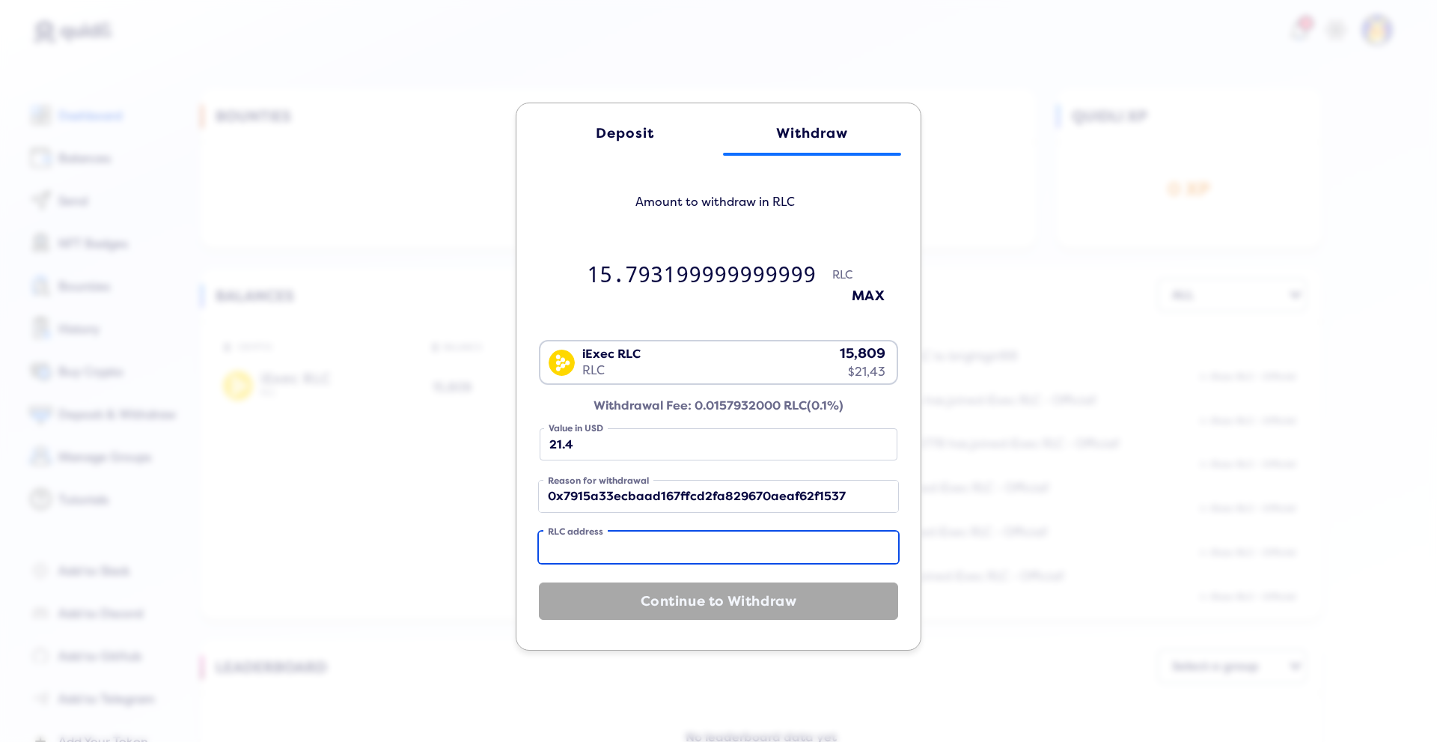
click at [622, 542] on input "RLC address" at bounding box center [718, 546] width 359 height 31
paste input "0x7915a33ecbaad167ffcd2fa829670aeaf62f1537"
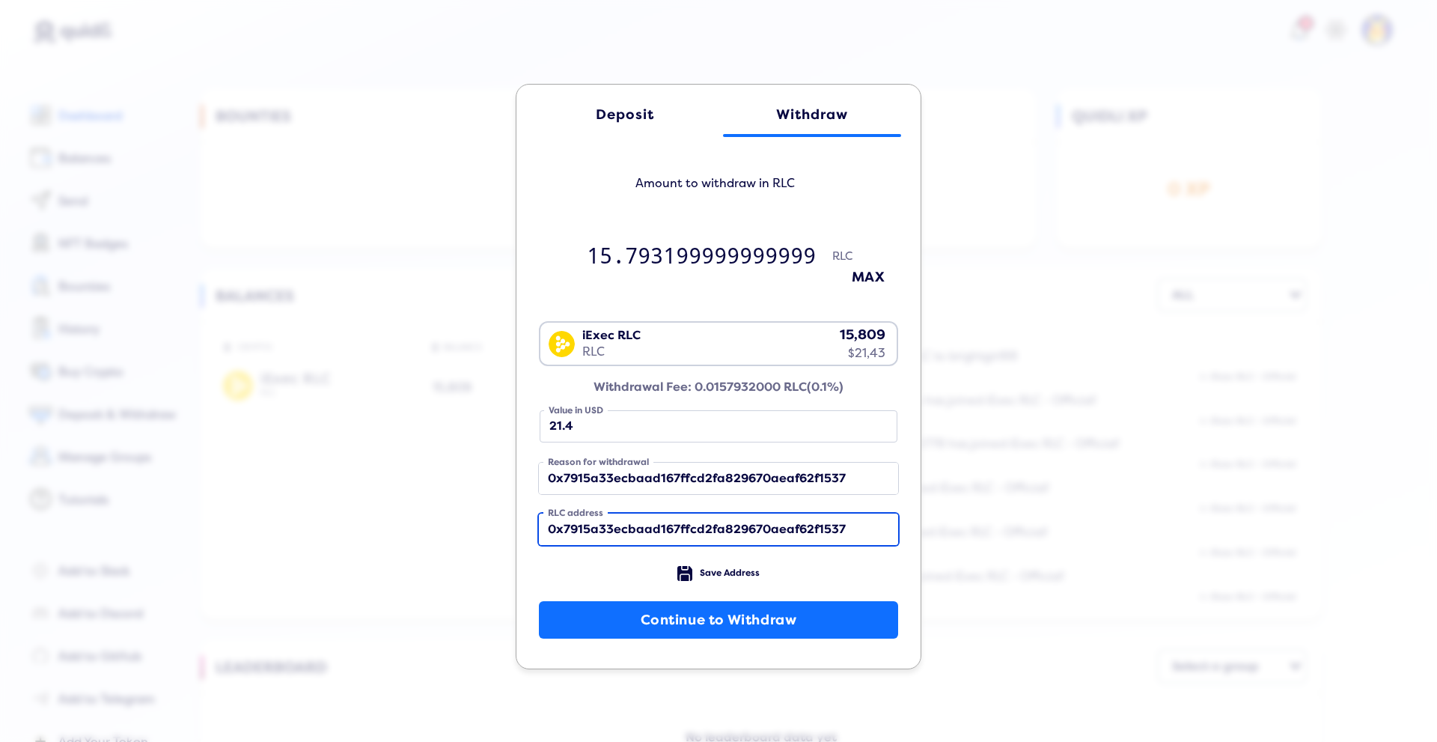
type input "0x7915a33ecbaad167ffcd2fa829670aeaf62f1537"
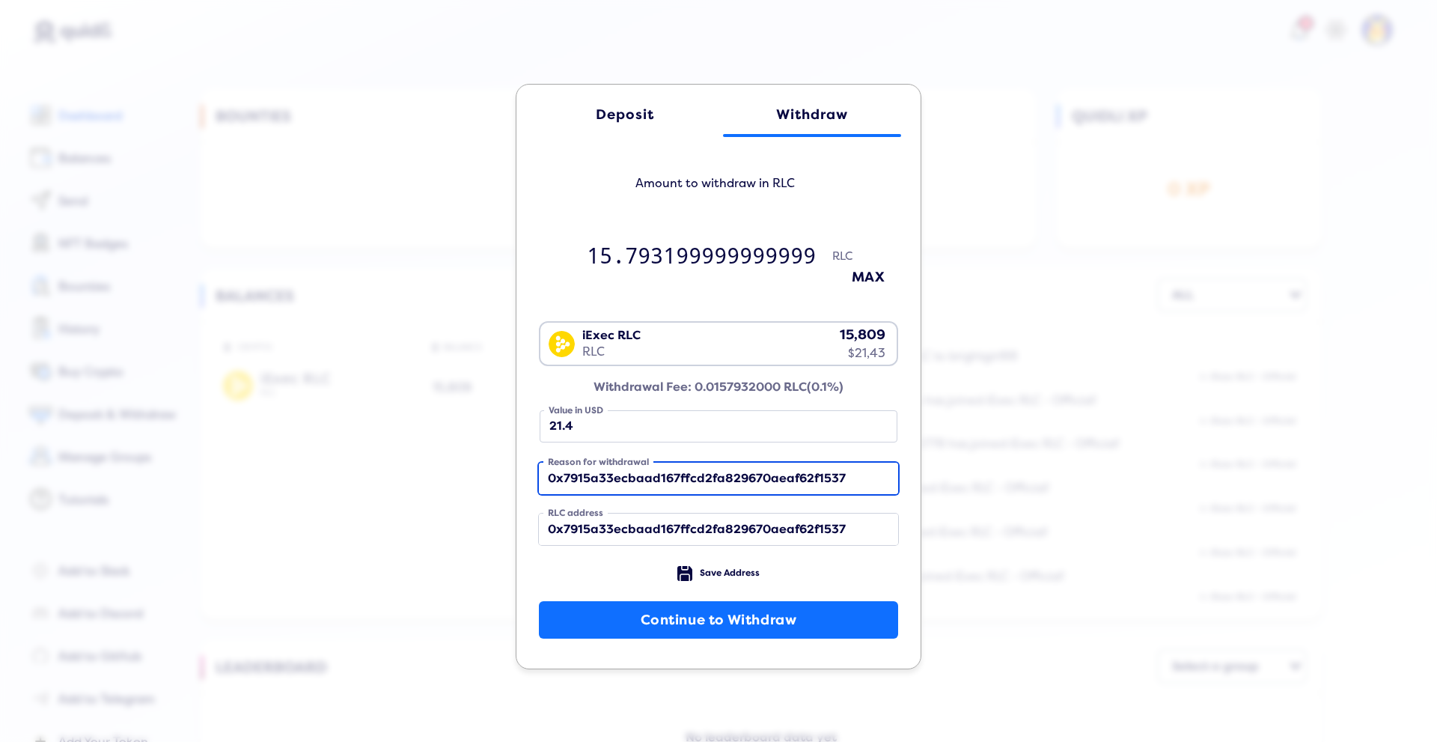
click at [843, 474] on input "0x7915a33ecbaad167ffcd2fa829670aeaf62f1537" at bounding box center [718, 477] width 359 height 31
type input "0"
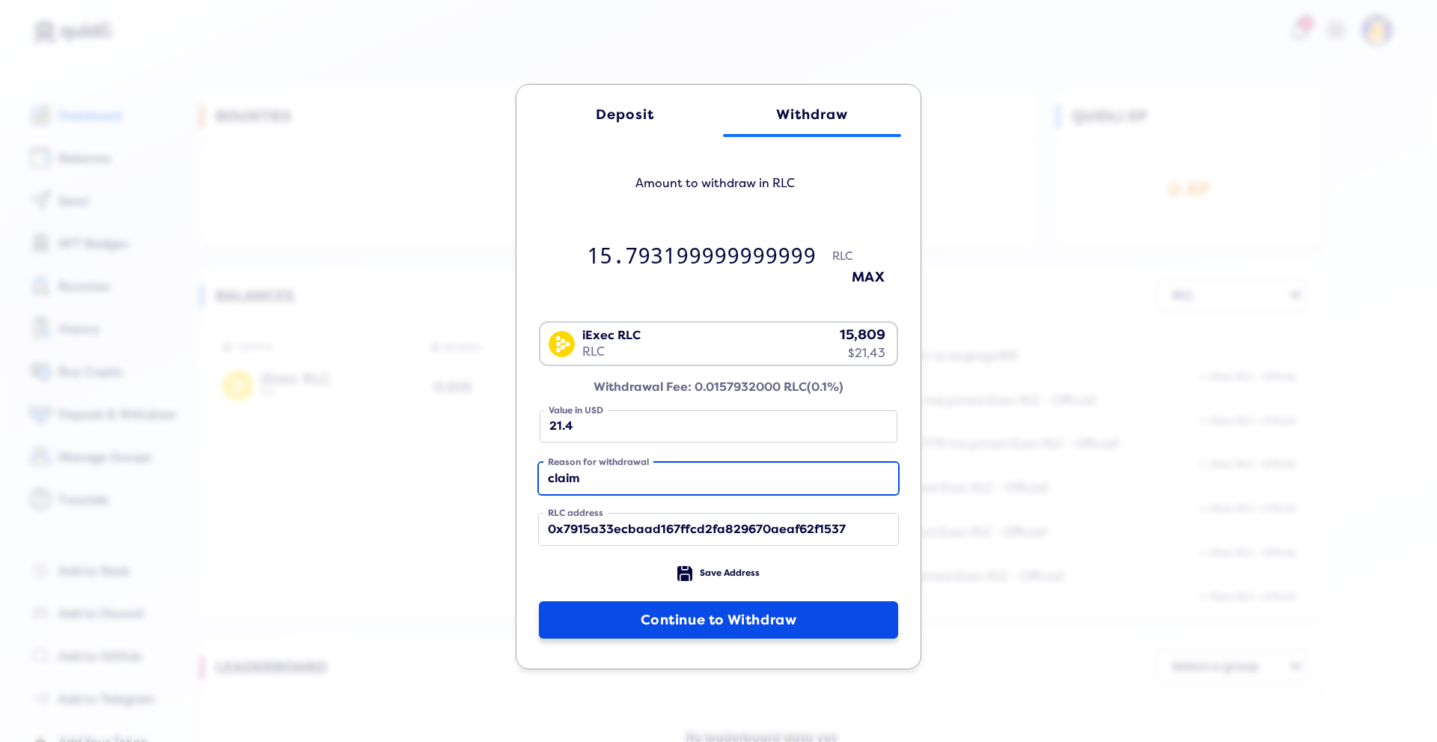
type input "claim"
click at [747, 615] on button "Continue to Withdraw" at bounding box center [718, 619] width 359 height 37
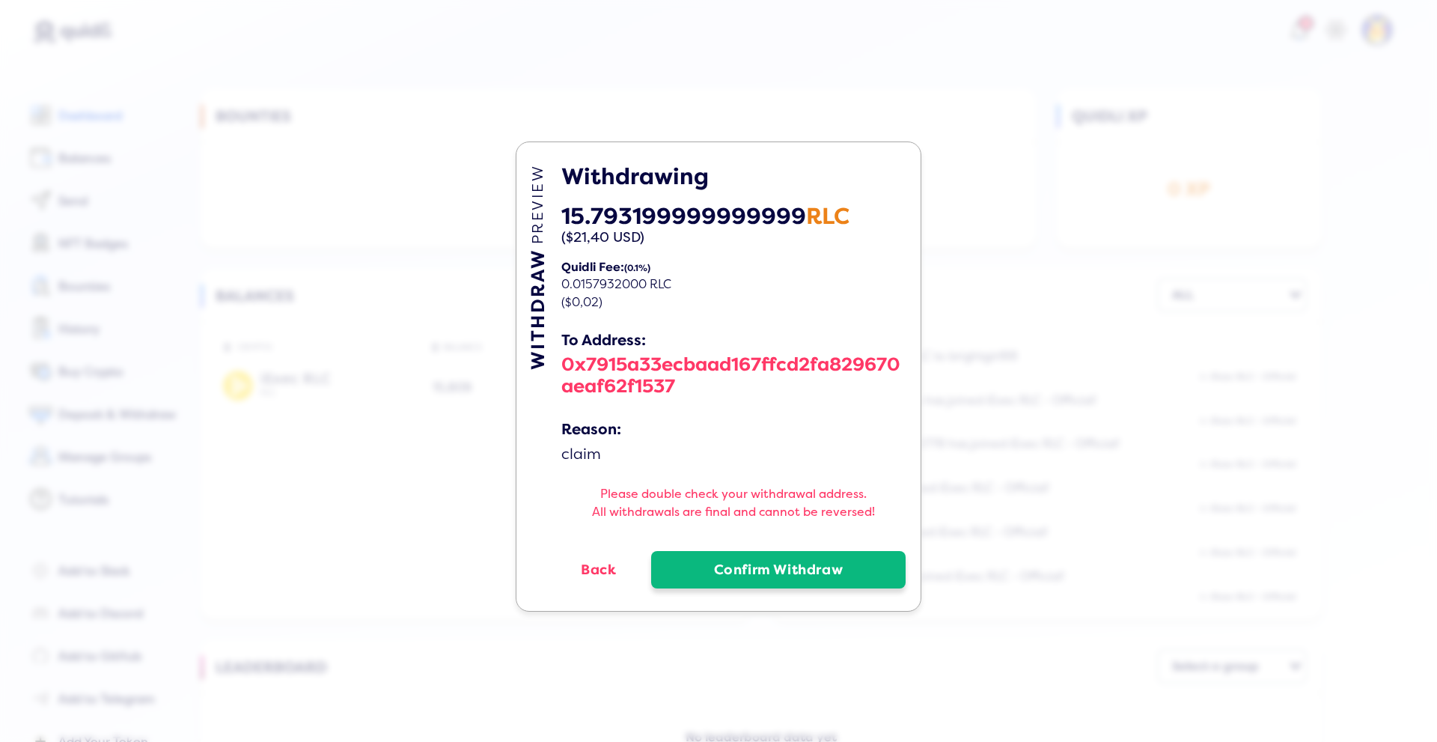
click at [748, 578] on button "Confirm Withdraw" at bounding box center [778, 569] width 254 height 37
